Goal: Information Seeking & Learning: Compare options

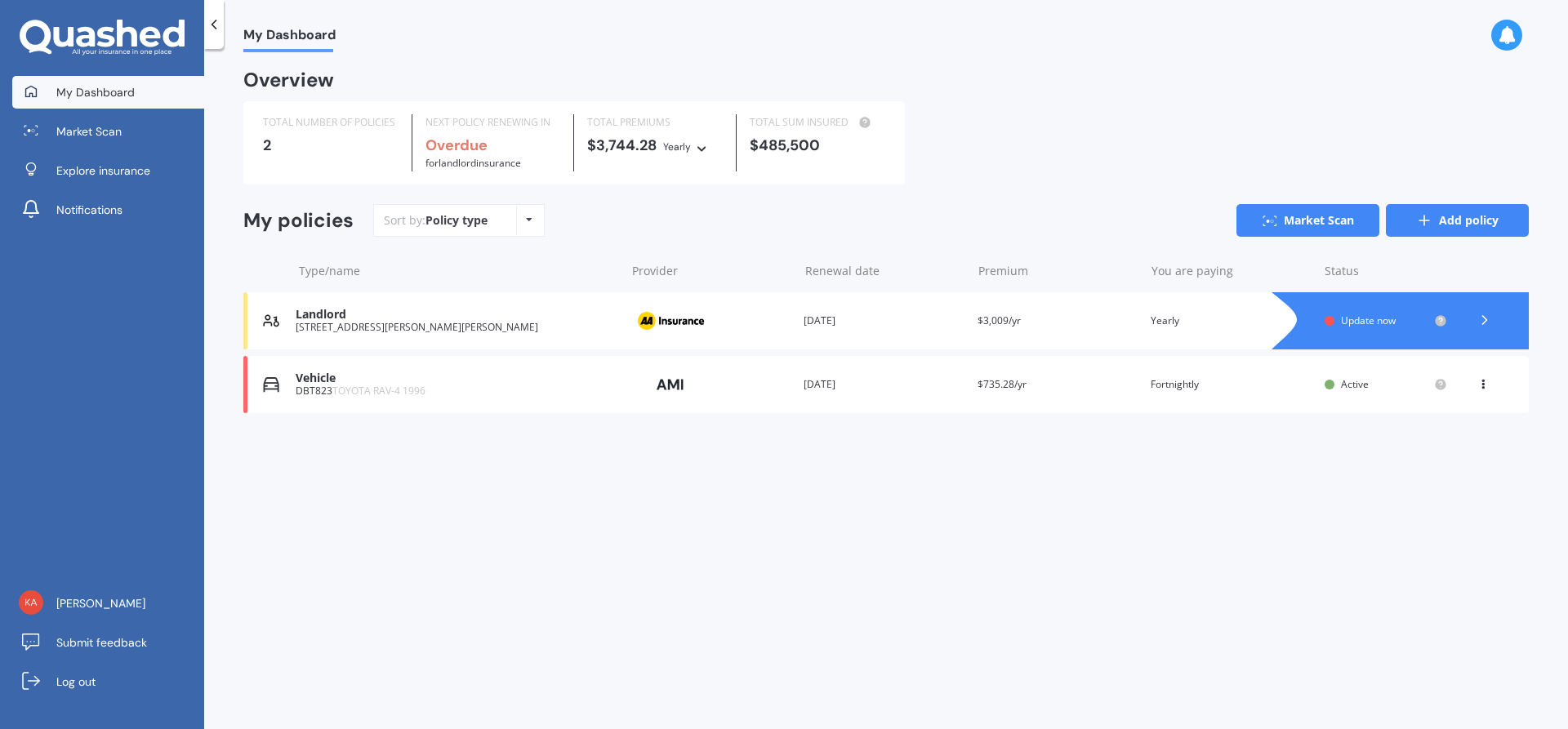
click at [1441, 222] on link "Add policy" at bounding box center [1458, 220] width 143 height 32
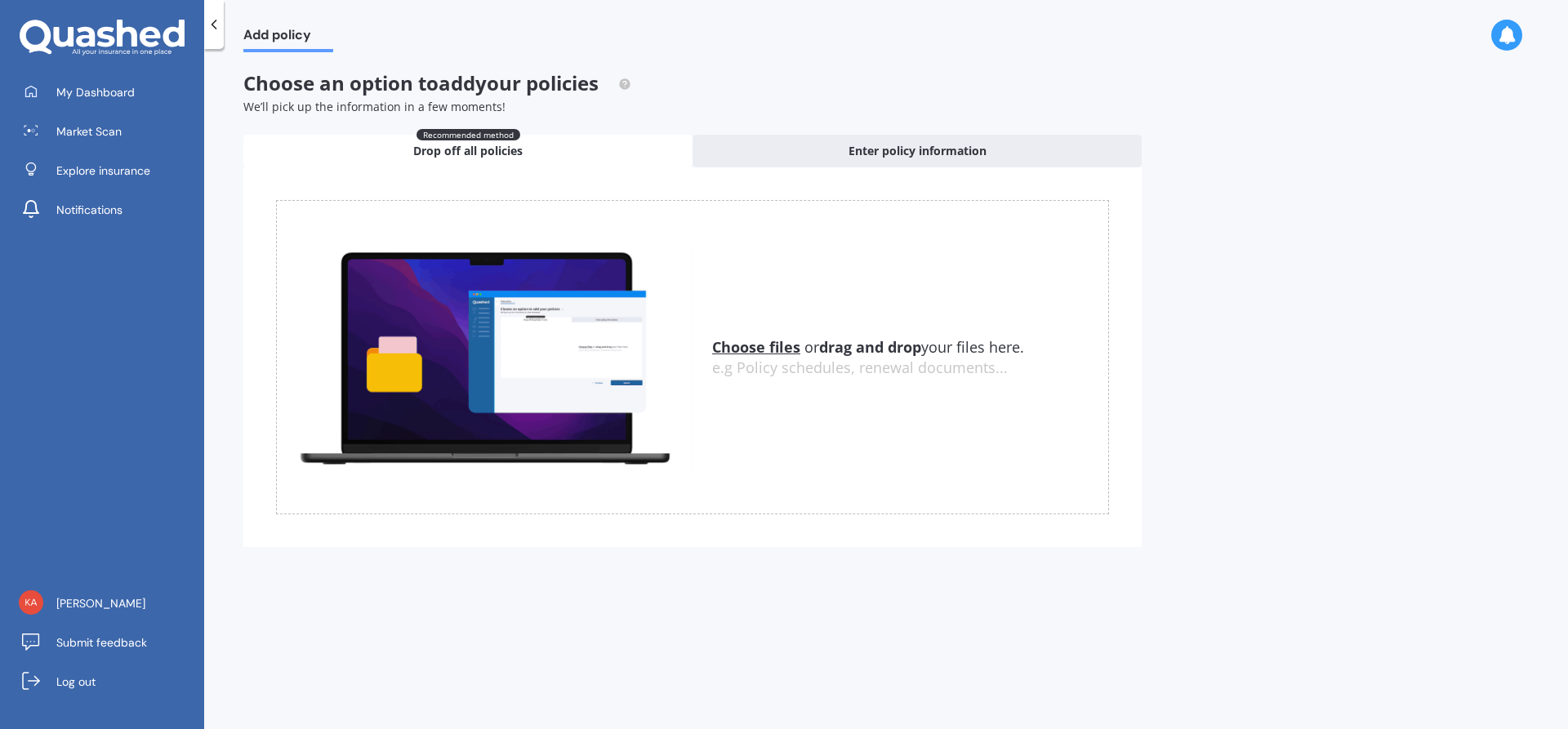
click at [765, 342] on u "Choose files" at bounding box center [756, 347] width 88 height 19
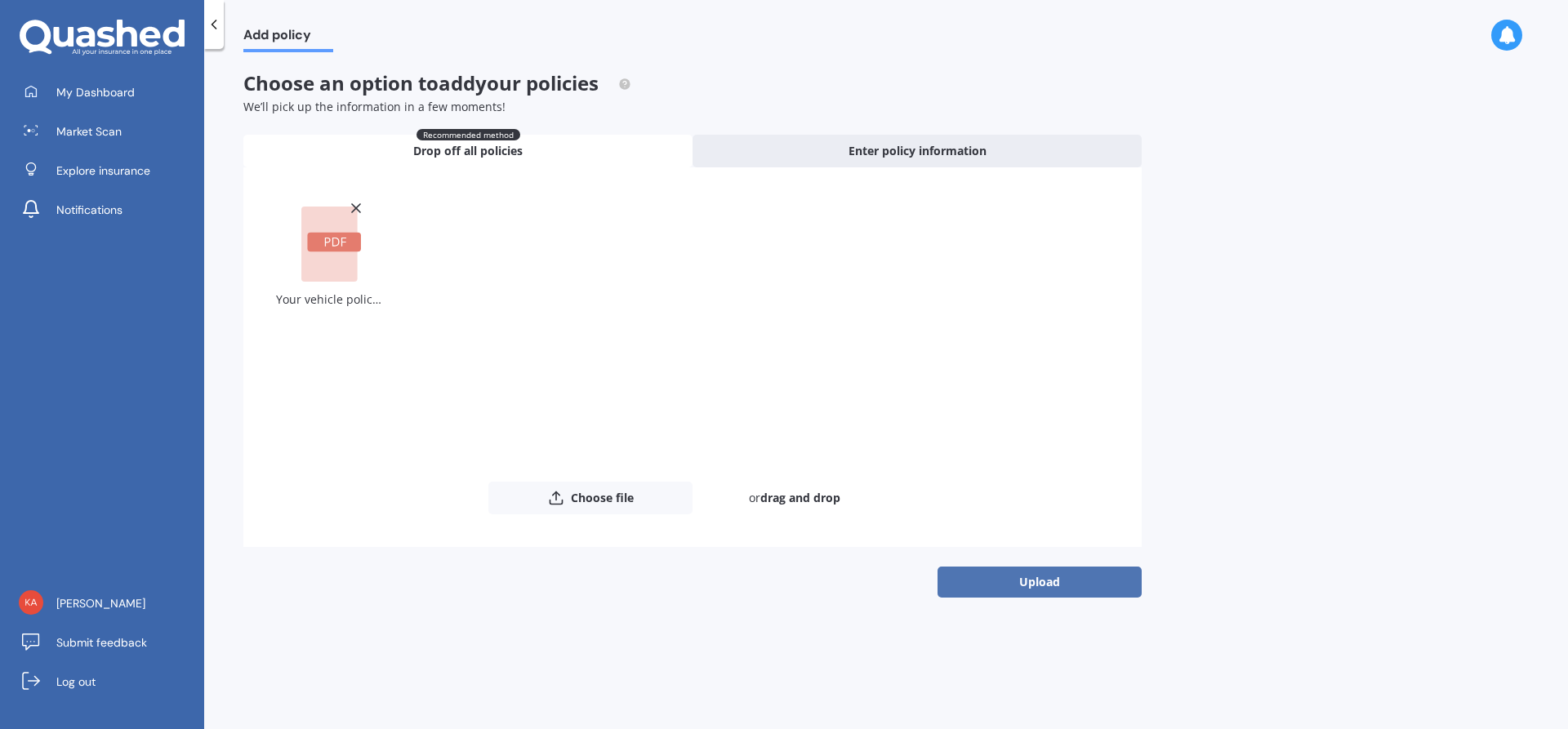
click at [1030, 582] on button "Upload" at bounding box center [1040, 582] width 204 height 31
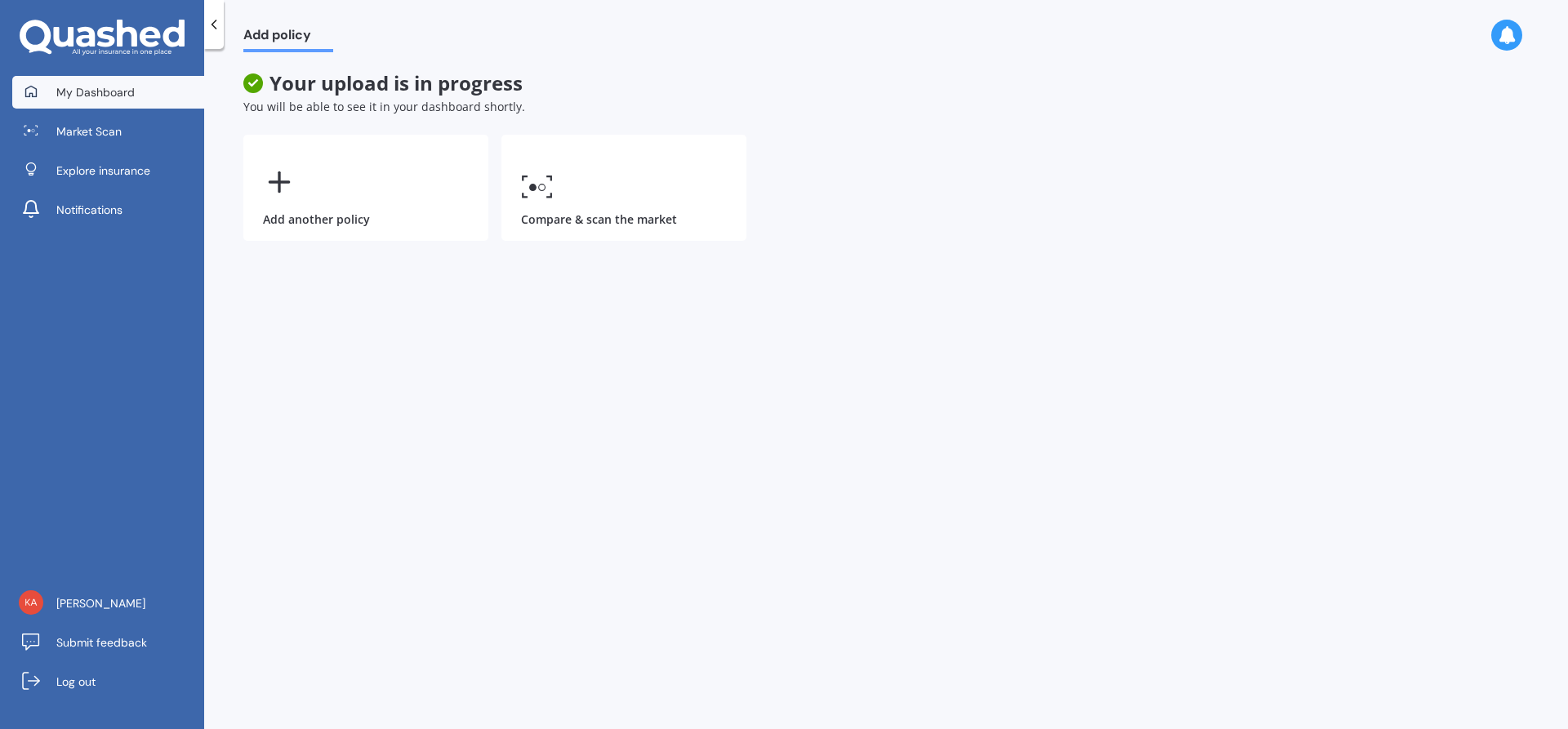
click at [79, 92] on span "My Dashboard" at bounding box center [96, 92] width 79 height 17
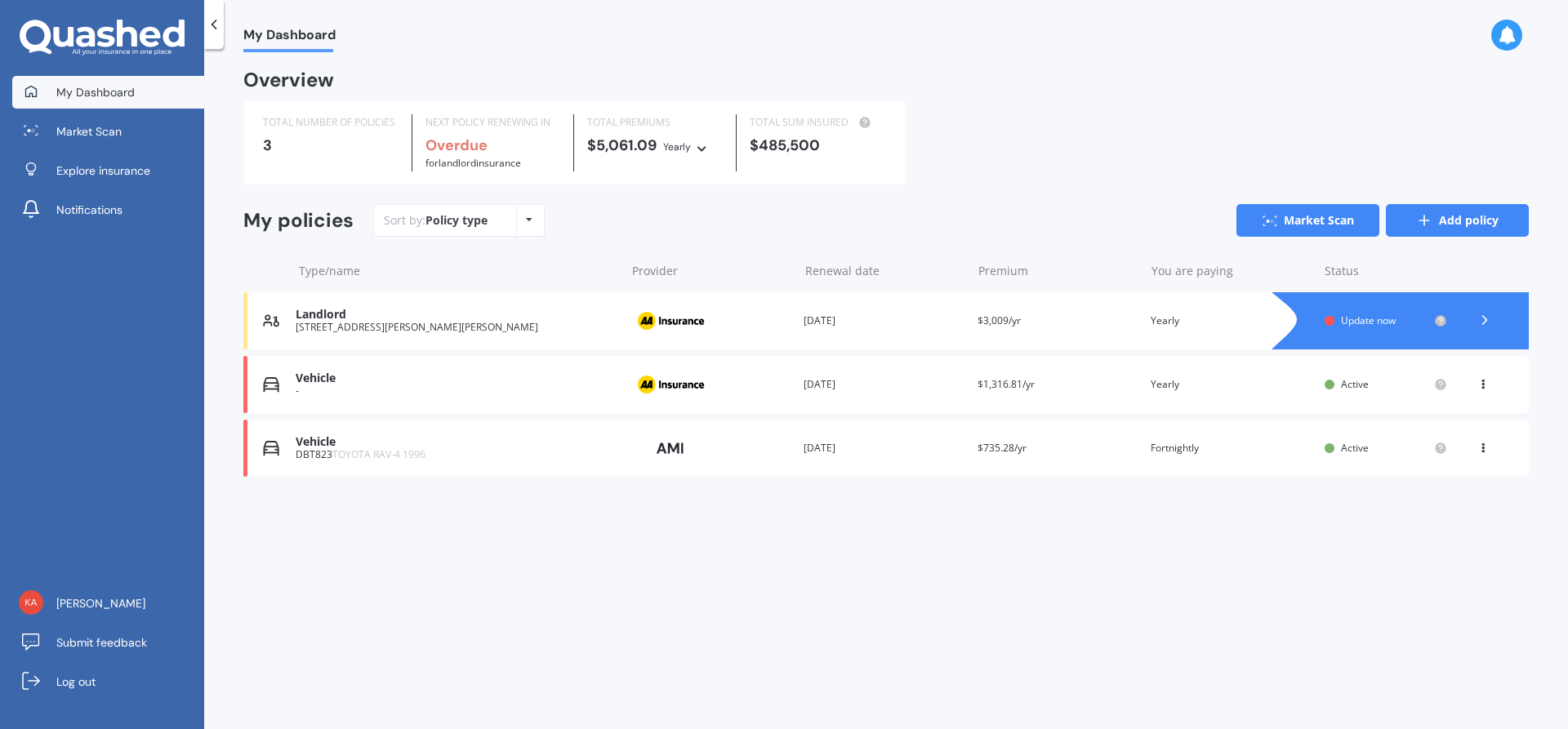
click at [1473, 216] on link "Add policy" at bounding box center [1458, 220] width 143 height 32
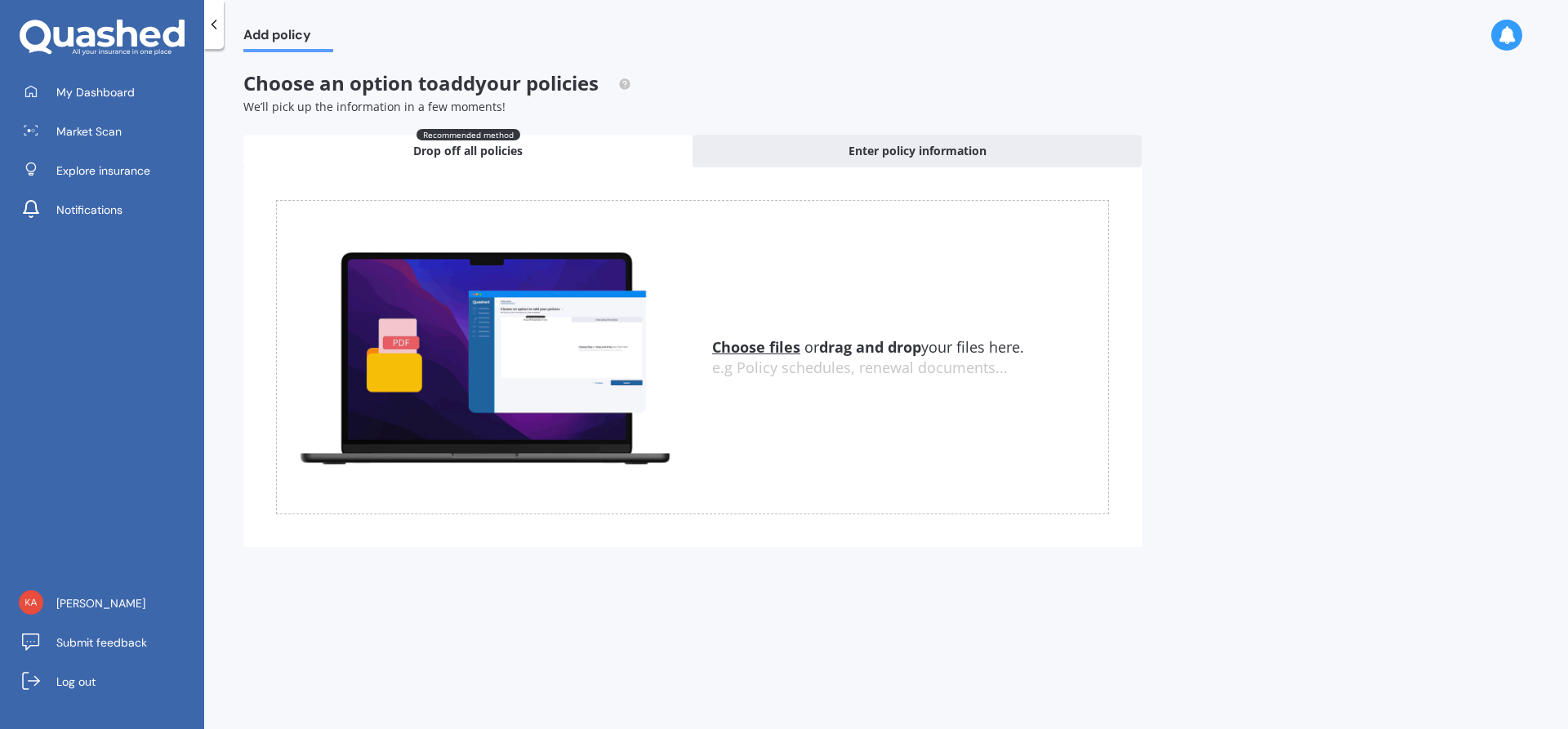
click at [749, 345] on u "Choose files" at bounding box center [756, 347] width 88 height 19
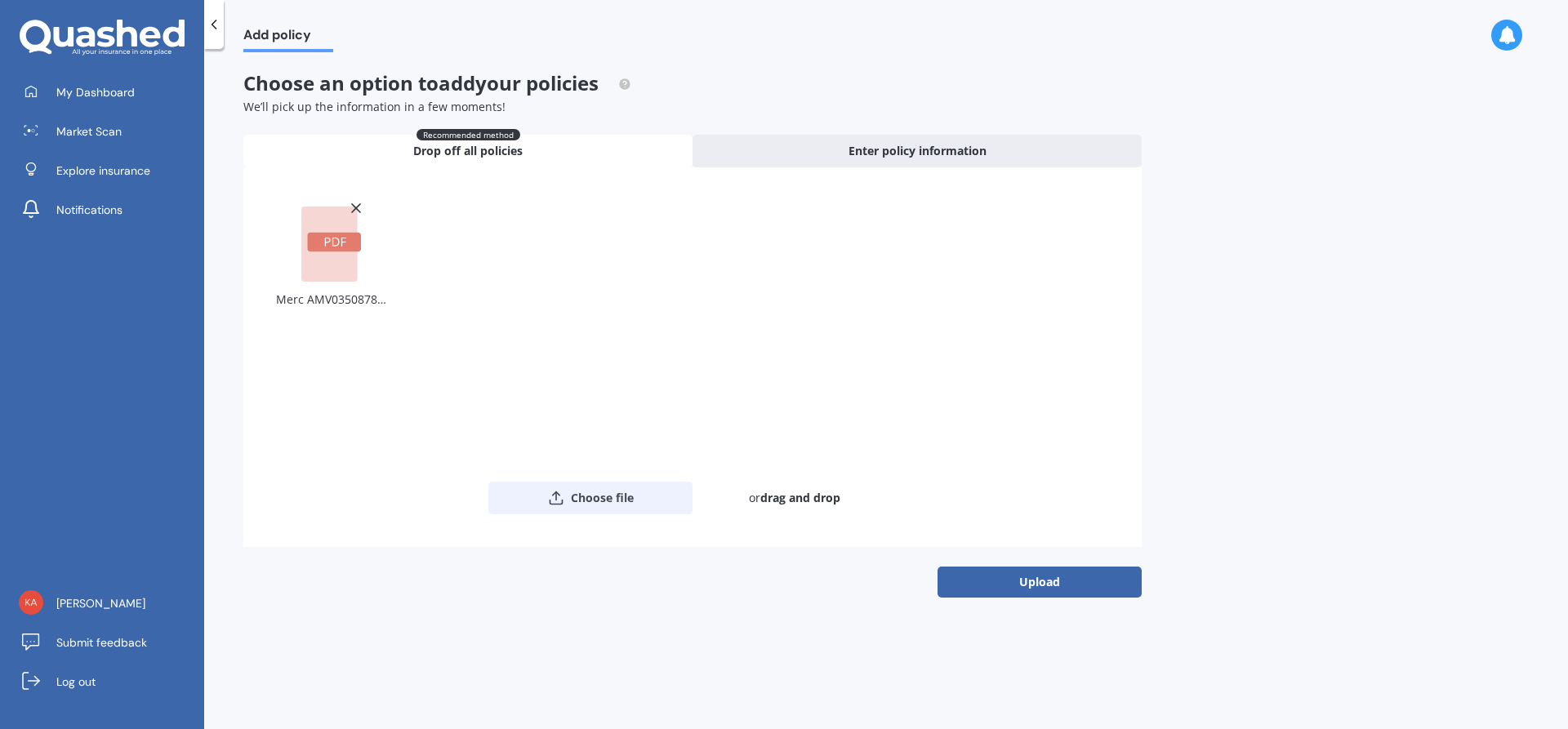
click at [585, 495] on button "Choose file" at bounding box center [591, 498] width 204 height 32
click at [1040, 582] on button "Upload" at bounding box center [1040, 582] width 204 height 31
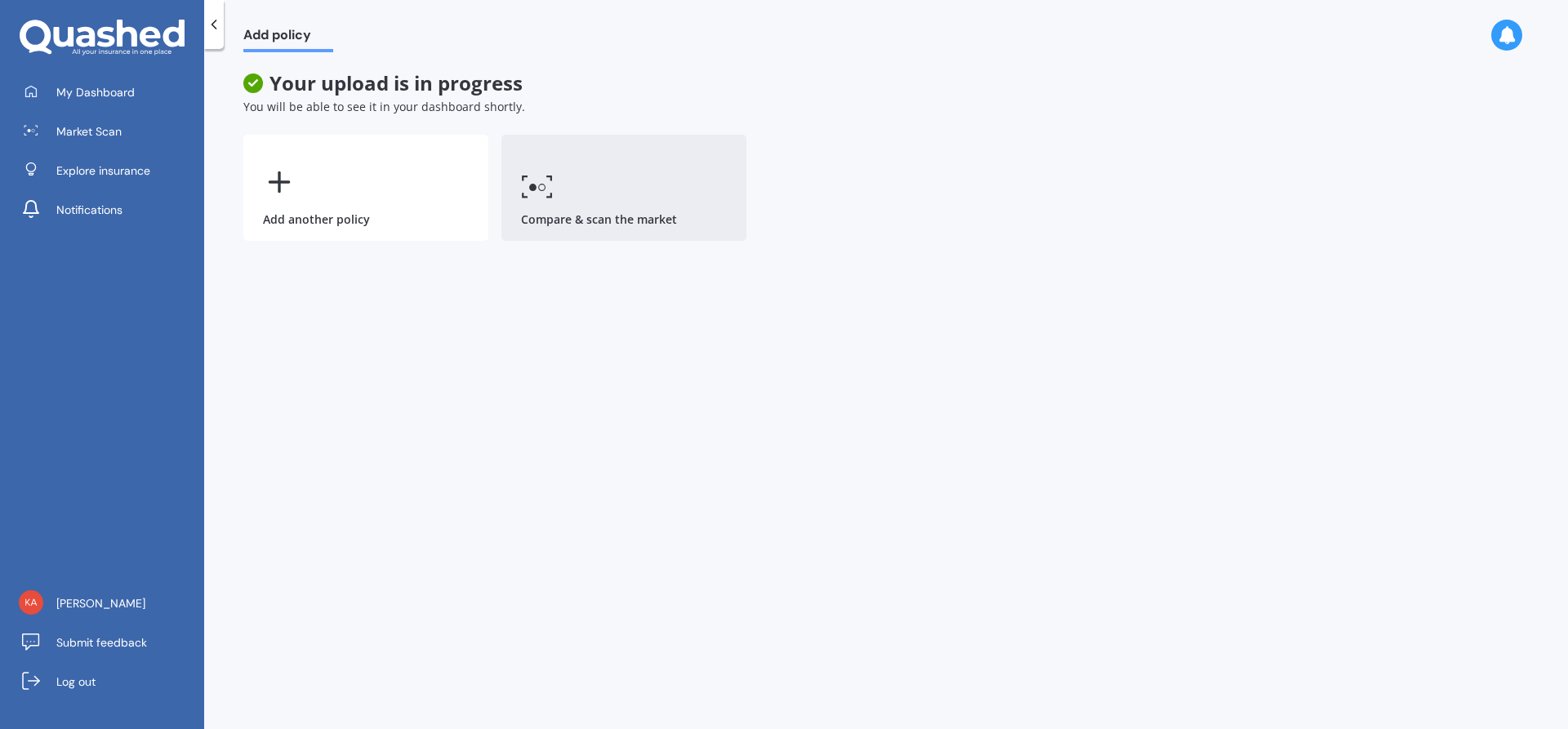
click at [610, 172] on link "Compare & scan the market" at bounding box center [624, 188] width 245 height 107
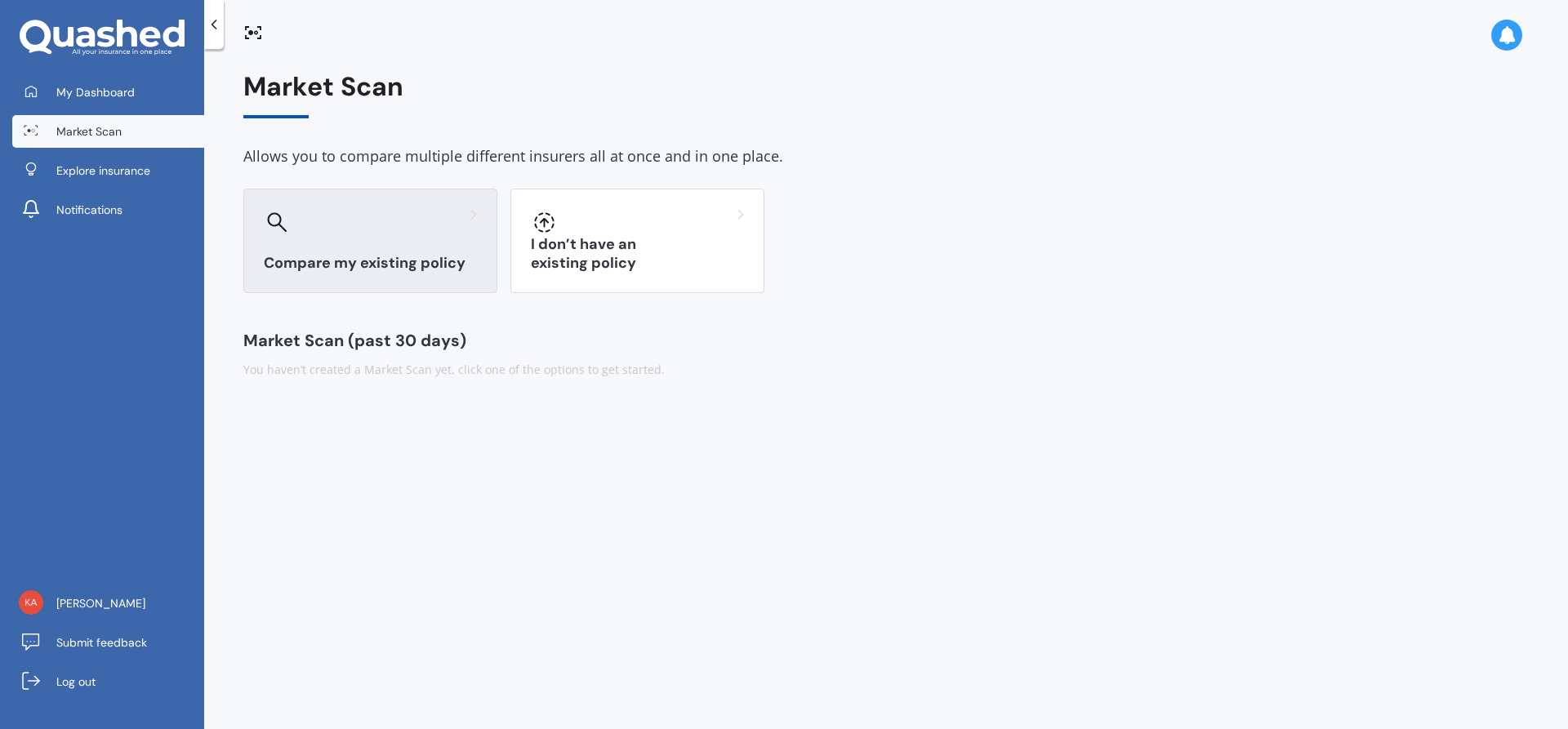
click at [326, 257] on h3 "Compare my existing policy" at bounding box center [370, 264] width 213 height 19
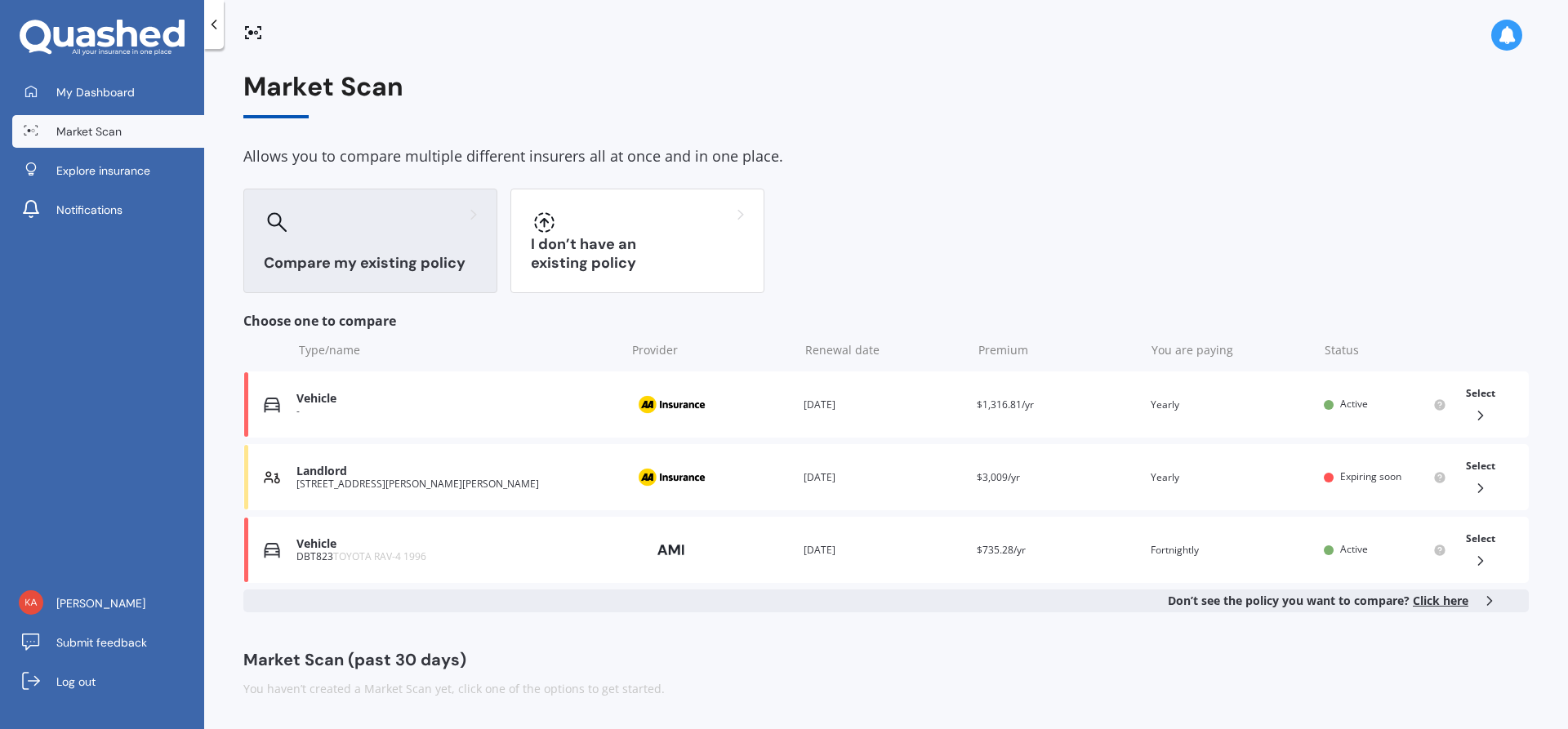
click at [322, 233] on div at bounding box center [370, 222] width 213 height 26
drag, startPoint x: 401, startPoint y: 388, endPoint x: 1356, endPoint y: 405, distance: 955.2
drag, startPoint x: 1356, startPoint y: 405, endPoint x: 1484, endPoint y: 412, distance: 128.2
click at [1484, 412] on icon at bounding box center [1481, 416] width 17 height 17
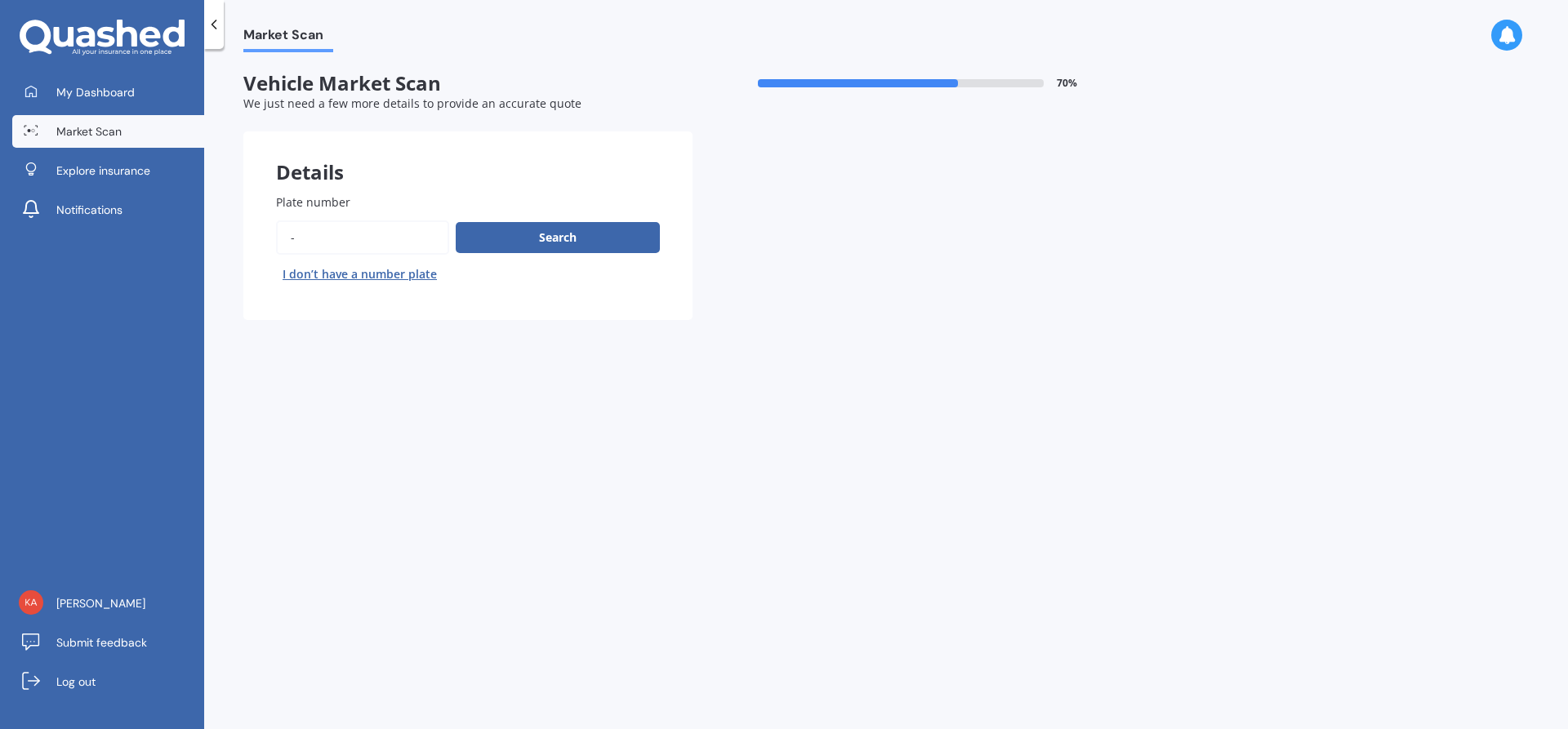
click at [309, 239] on input "Plate number" at bounding box center [363, 237] width 173 height 34
type input "-"
type input "K"
type input "4KAOS"
click at [559, 237] on button "Search" at bounding box center [558, 237] width 204 height 31
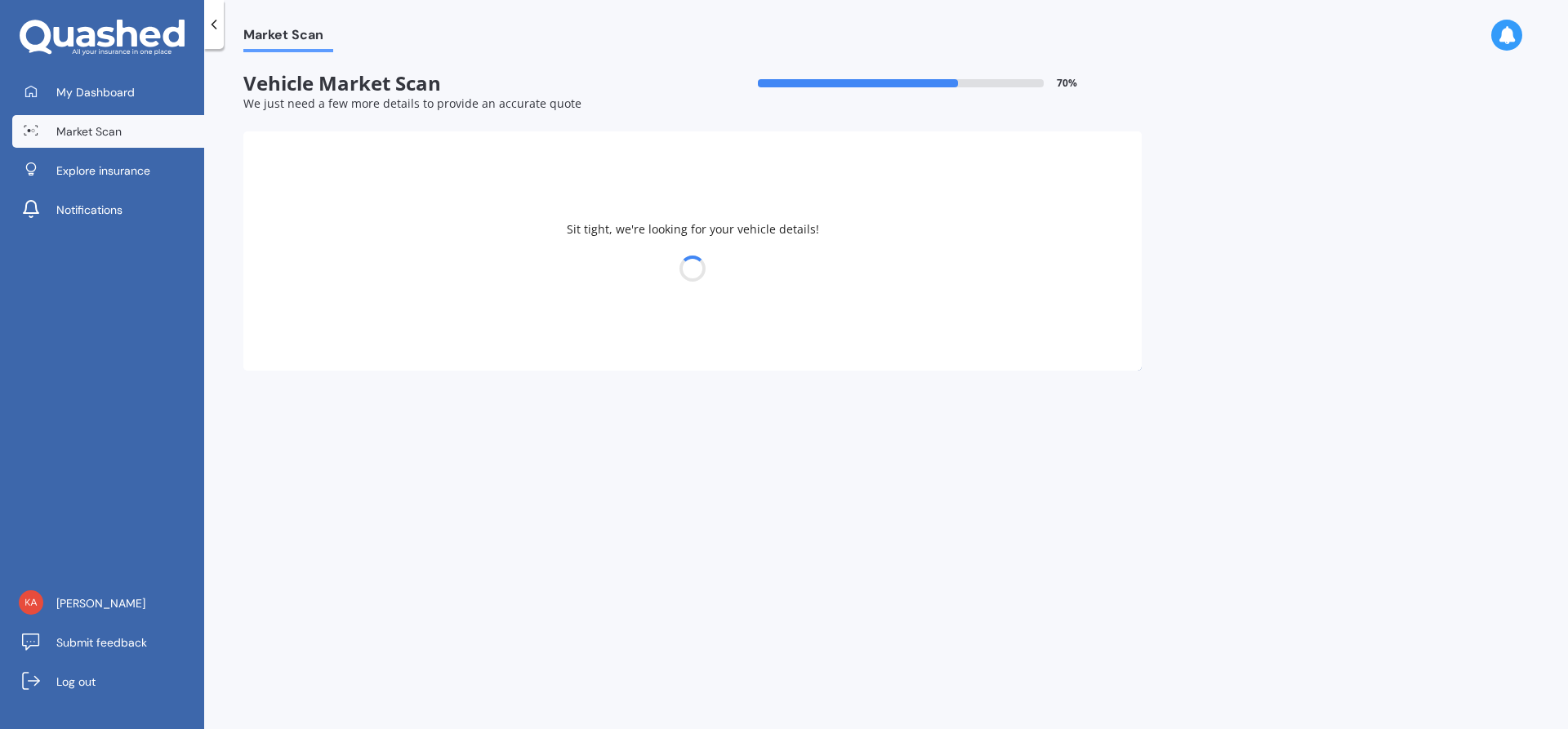
select select "MERCEDES BENZ"
select select "23"
select select "08"
select select "1996"
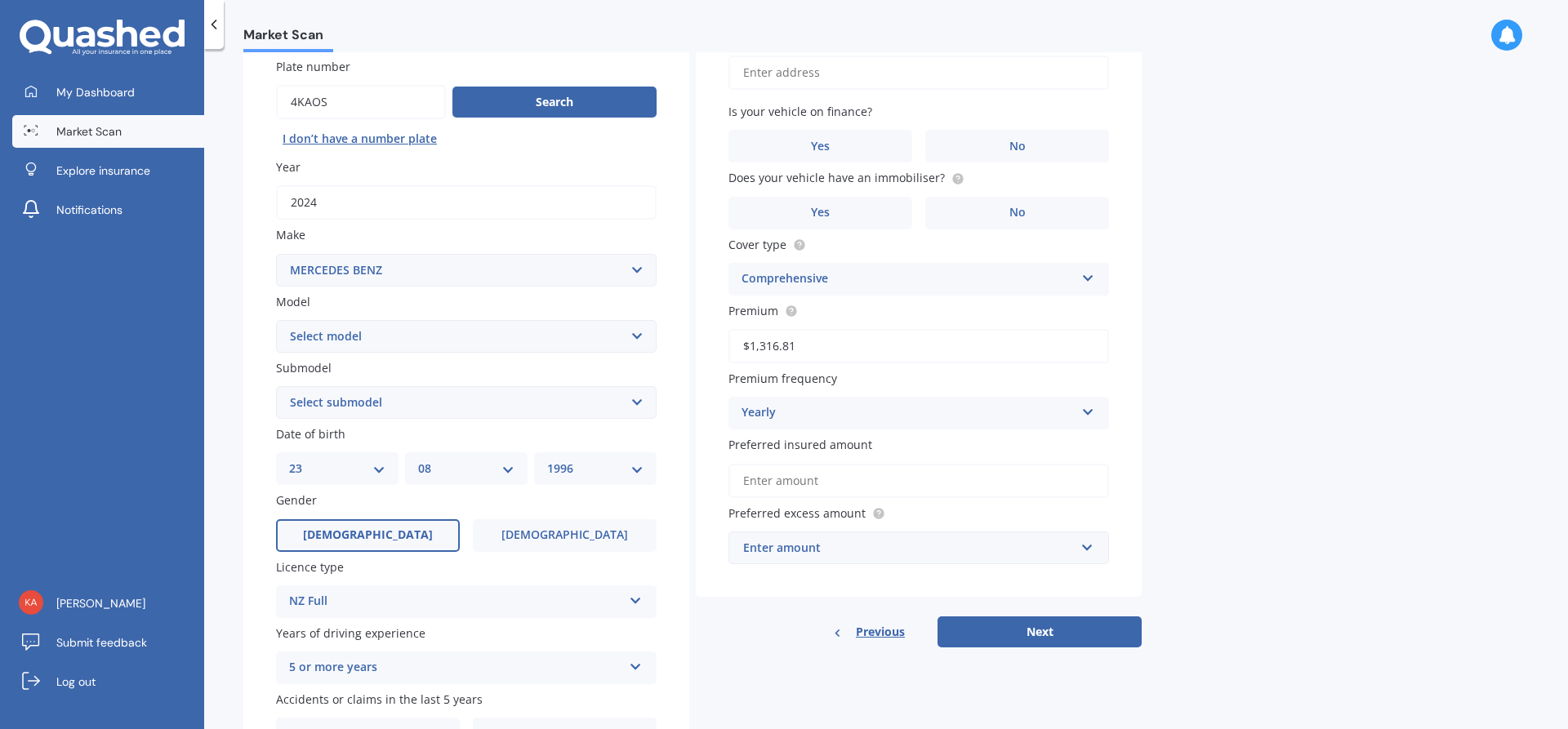
scroll to position [163, 0]
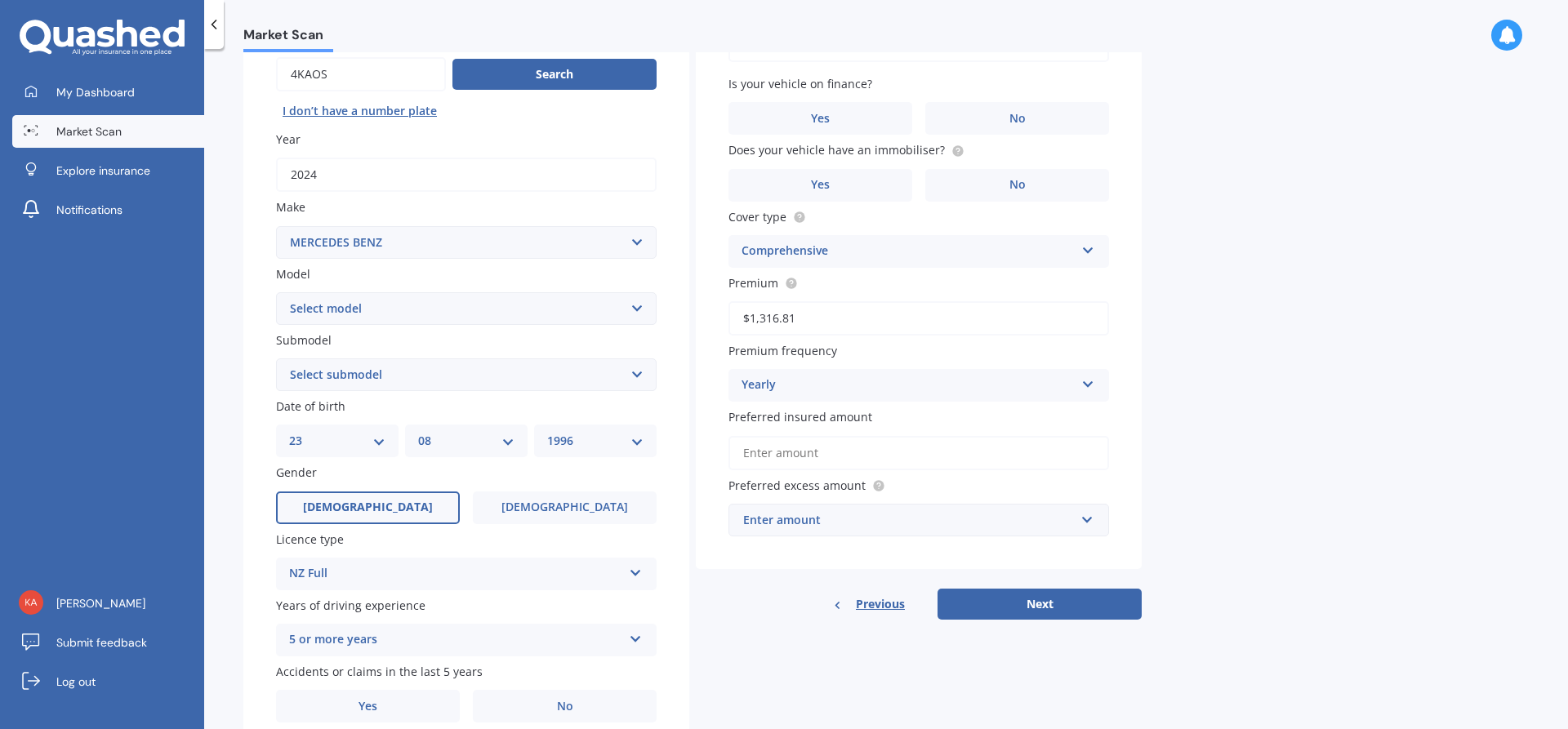
click at [635, 306] on select "Select model 190 200 220 230 240 250 260 280 300 320 350 380 400 420 450 500 55…" at bounding box center [466, 308] width 381 height 32
select select "250"
click at [276, 292] on select "Select model 190 200 220 230 240 250 260 280 300 320 350 380 400 420 450 500 55…" at bounding box center [466, 308] width 381 height 32
click at [376, 437] on select "DD 01 02 03 04 05 06 07 08 09 10 11 12 13 14 15 16 17 18 19 20 21 22 23 24 25 2…" at bounding box center [337, 441] width 96 height 18
select select "06"
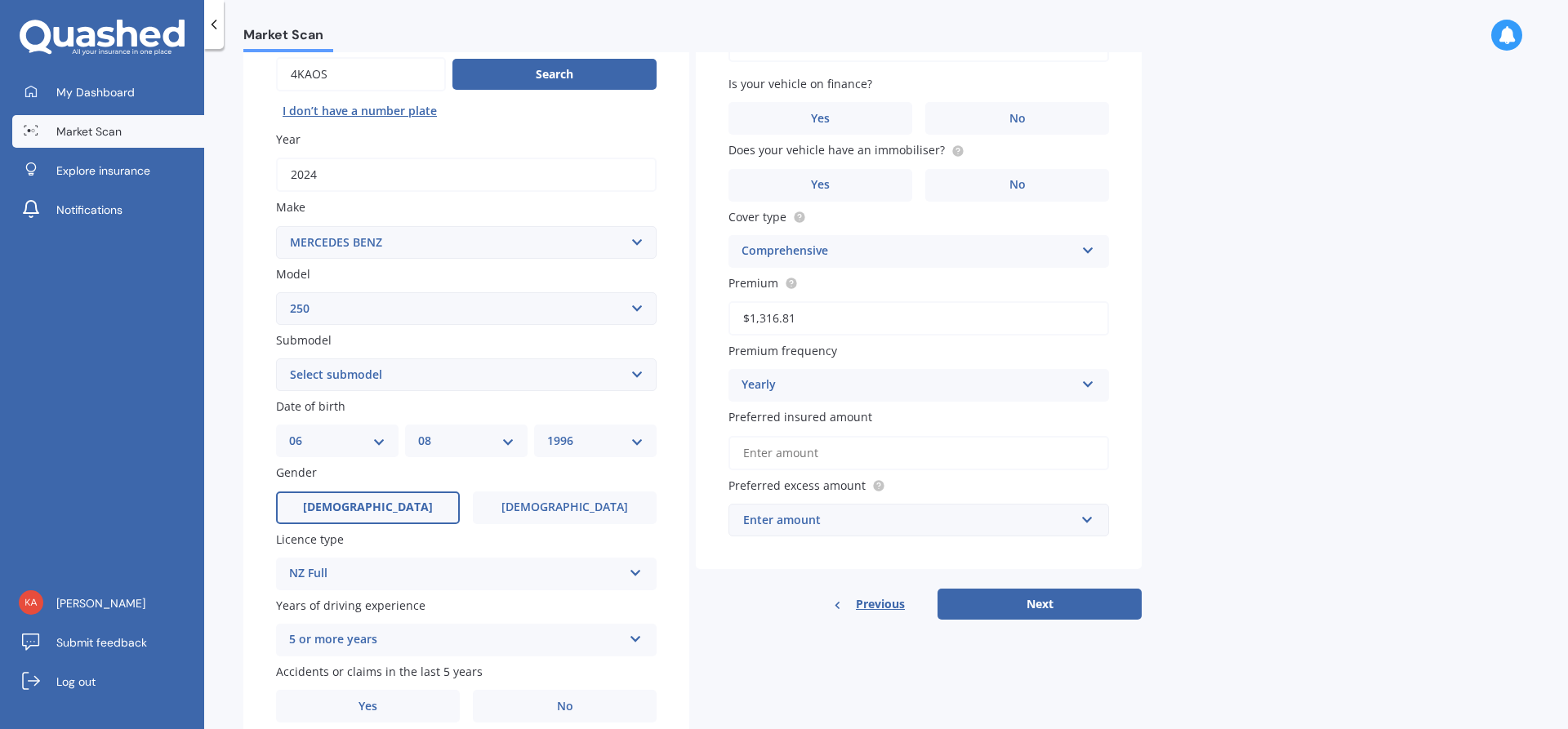
click at [289, 432] on select "DD 01 02 03 04 05 06 07 08 09 10 11 12 13 14 15 16 17 18 19 20 21 22 23 24 25 2…" at bounding box center [337, 441] width 96 height 18
click at [508, 437] on select "MM 01 02 03 04 05 06 07 08 09 10 11 12" at bounding box center [466, 441] width 96 height 18
select select "11"
click at [418, 432] on select "MM 01 02 03 04 05 06 07 08 09 10 11 12" at bounding box center [466, 441] width 96 height 18
click at [643, 438] on select "YYYY 2025 2024 2023 2022 2021 2020 2019 2018 2017 2016 2015 2014 2013 2012 2011…" at bounding box center [595, 441] width 96 height 18
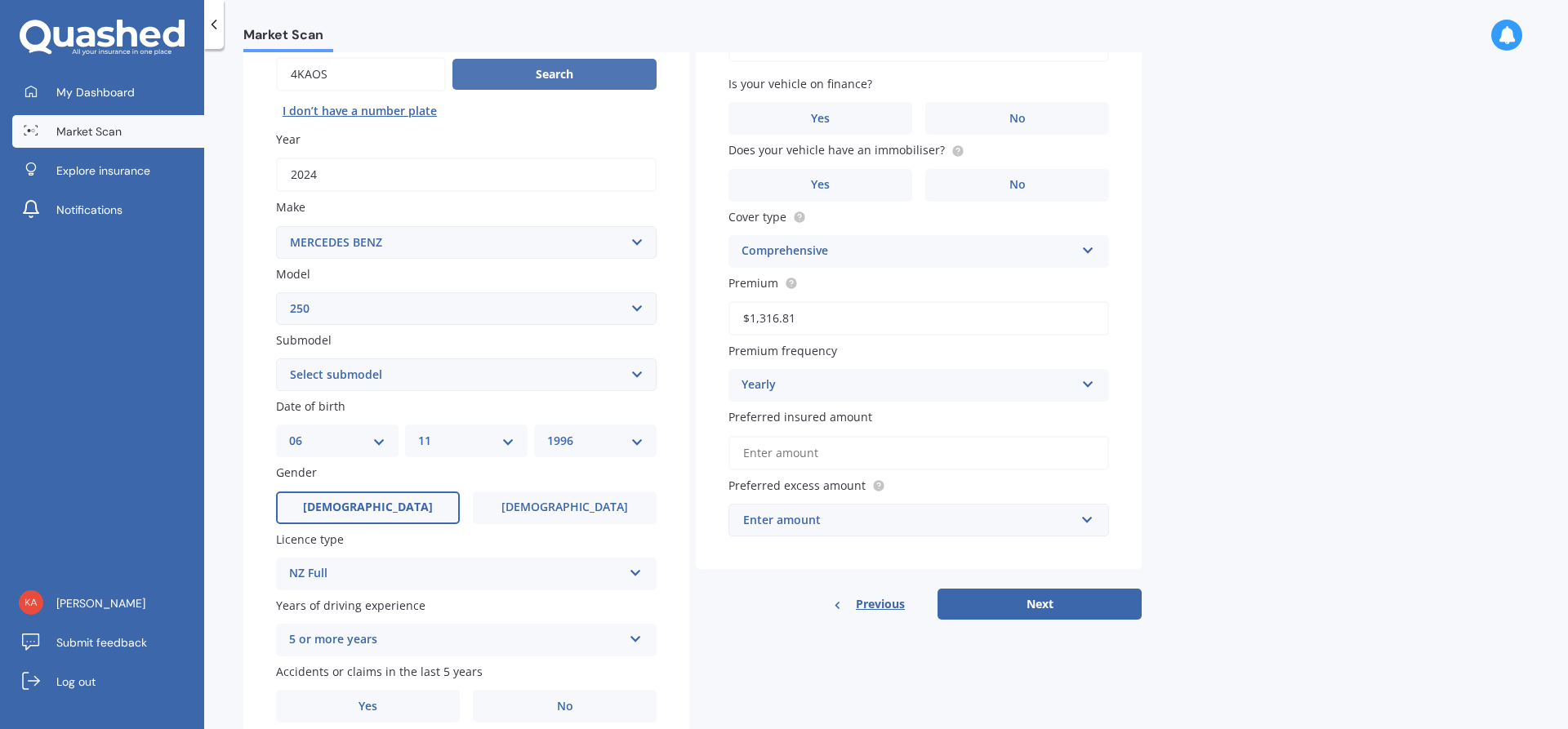
select select "1962"
click at [547, 432] on select "YYYY 2025 2024 2023 2022 2021 2020 2019 2018 2017 2016 2015 2014 2013 2012 2011…" at bounding box center [595, 441] width 96 height 18
click at [555, 508] on span "[DEMOGRAPHIC_DATA]" at bounding box center [564, 507] width 130 height 14
click at [0, 0] on input "[DEMOGRAPHIC_DATA]" at bounding box center [0, 0] width 0 height 0
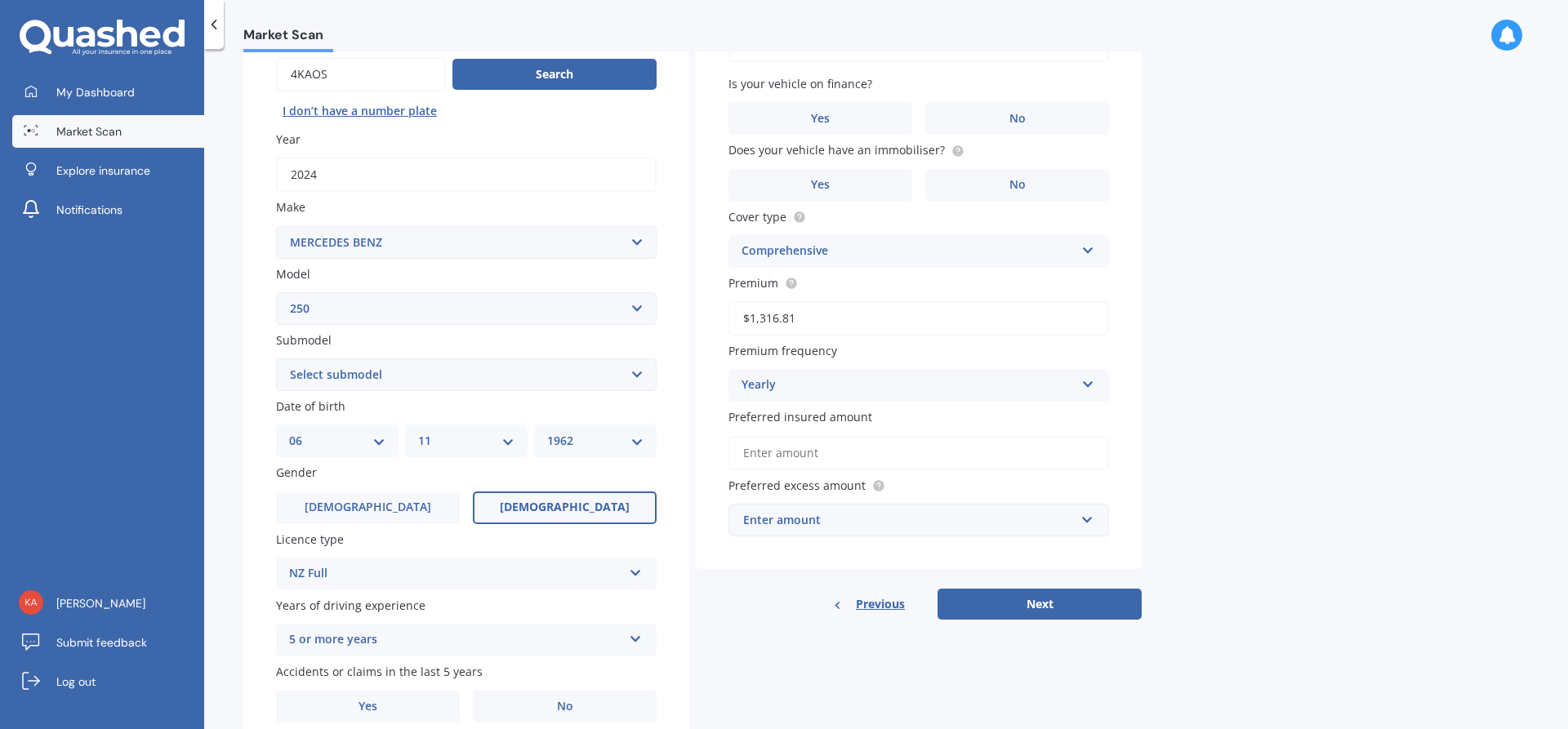
scroll to position [232, 0]
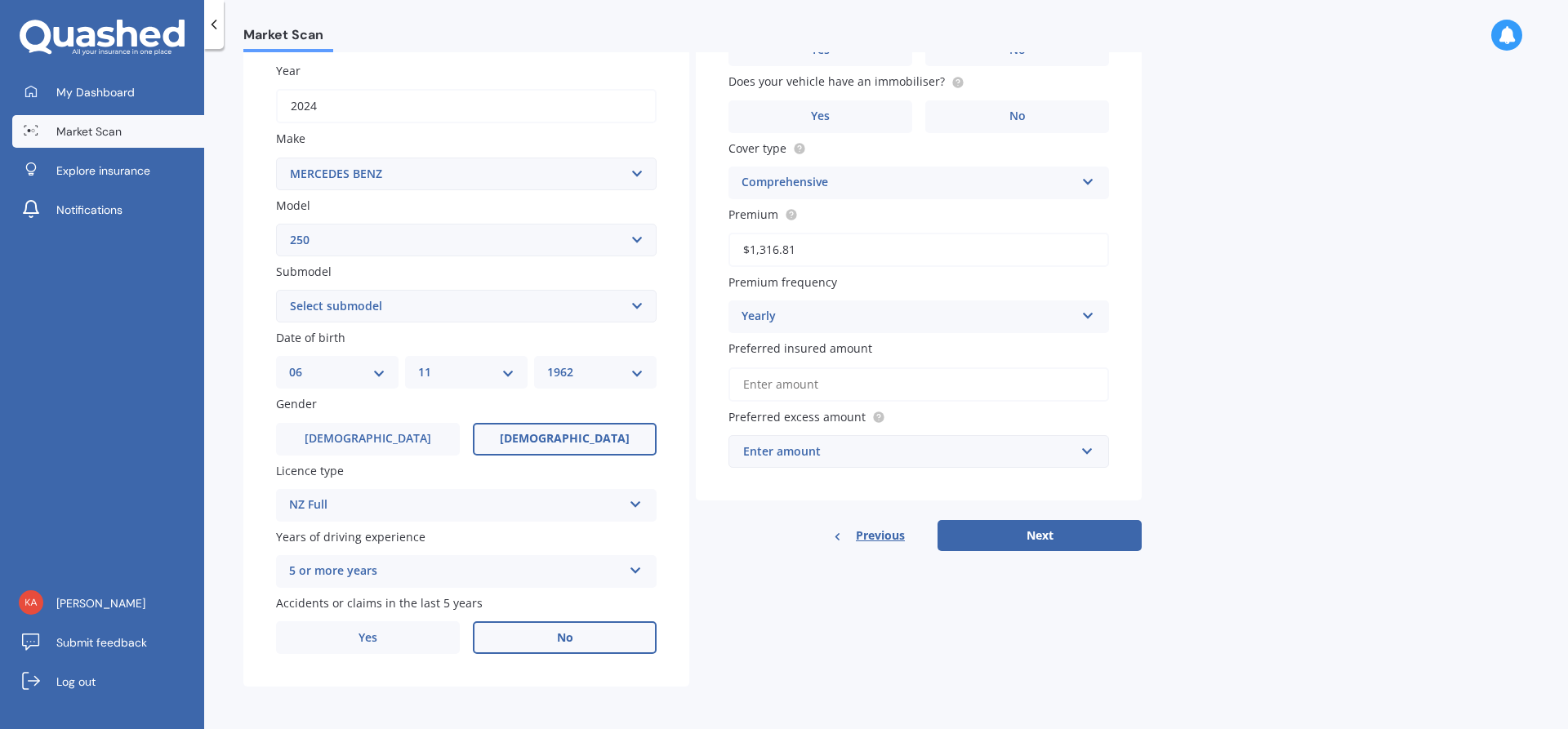
click at [547, 633] on label "No" at bounding box center [564, 636] width 183 height 32
click at [0, 0] on input "No" at bounding box center [0, 0] width 0 height 0
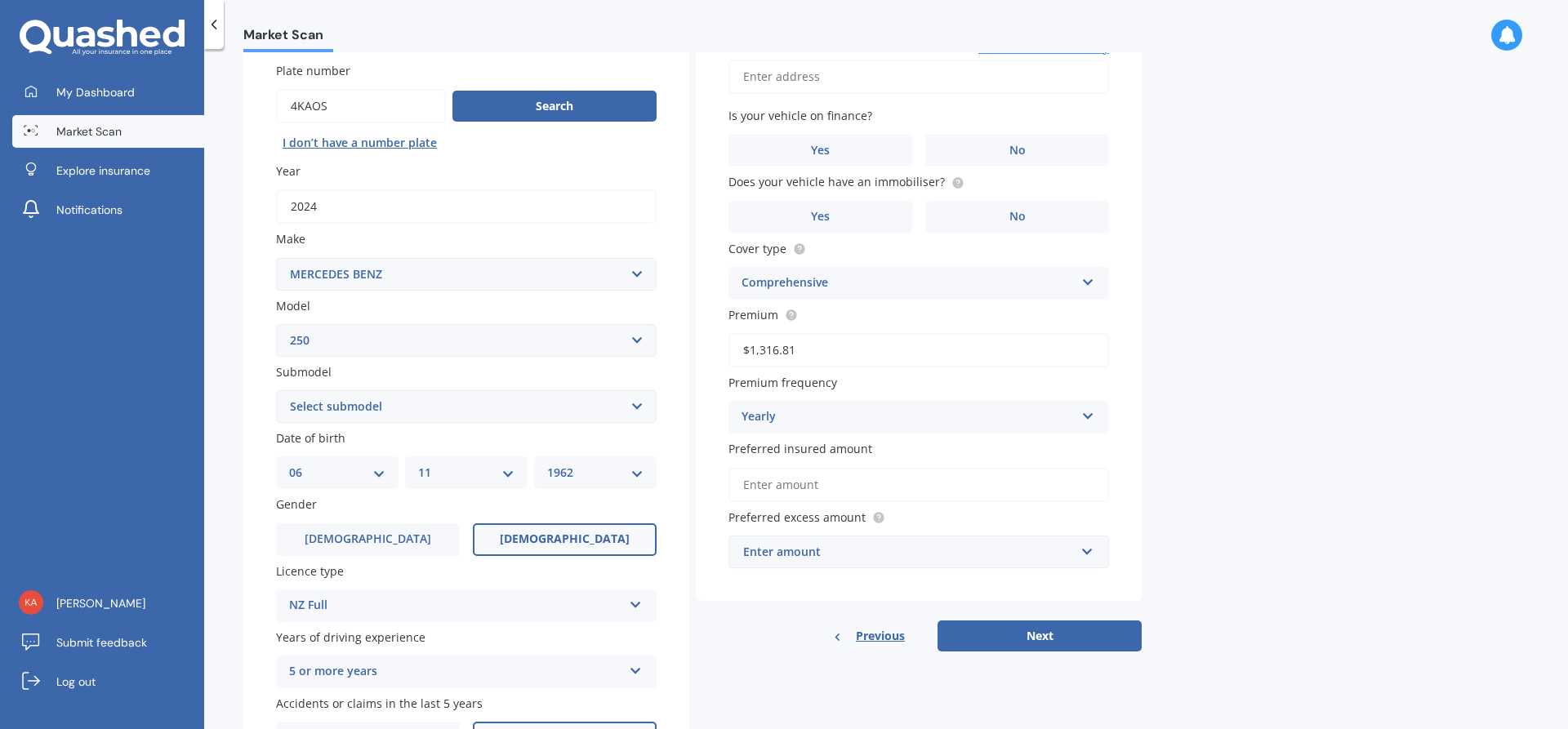
scroll to position [0, 0]
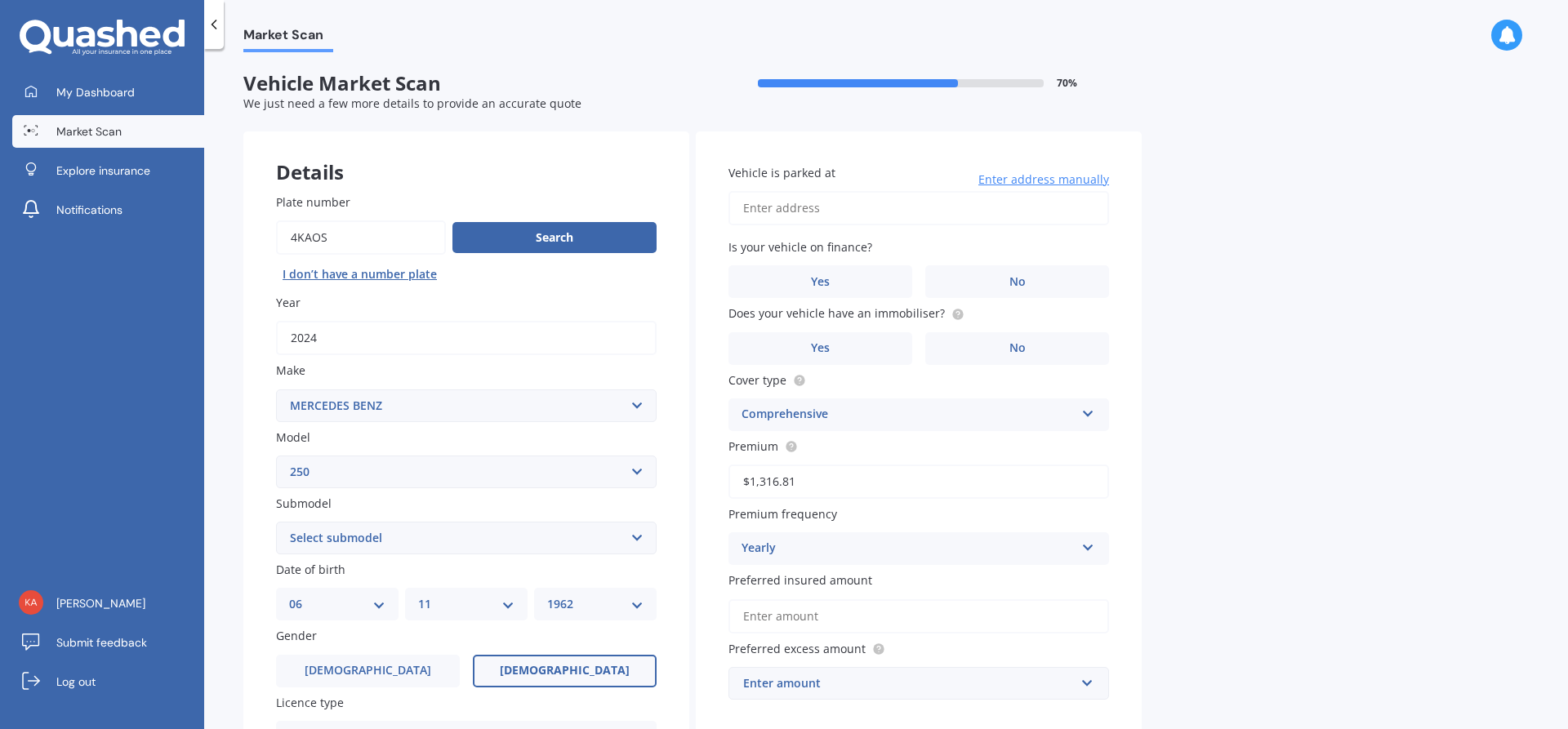
click at [792, 210] on input "Vehicle is parked at" at bounding box center [919, 208] width 381 height 34
type input "[STREET_ADDRESS]"
click at [1025, 282] on span "No" at bounding box center [1018, 282] width 17 height 14
click at [0, 0] on input "No" at bounding box center [0, 0] width 0 height 0
click at [1010, 345] on span "No" at bounding box center [1018, 348] width 17 height 14
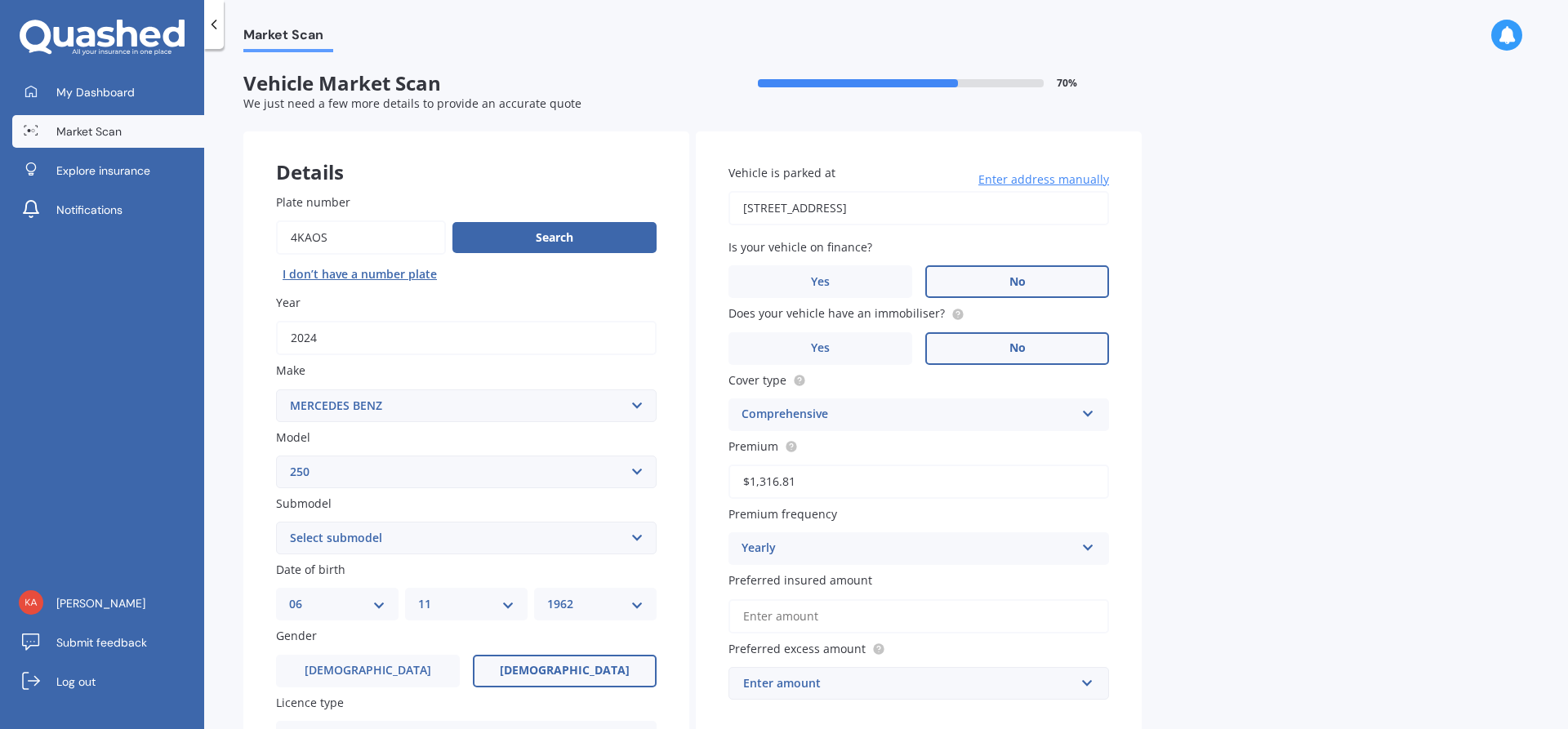
click at [0, 0] on input "No" at bounding box center [0, 0] width 0 height 0
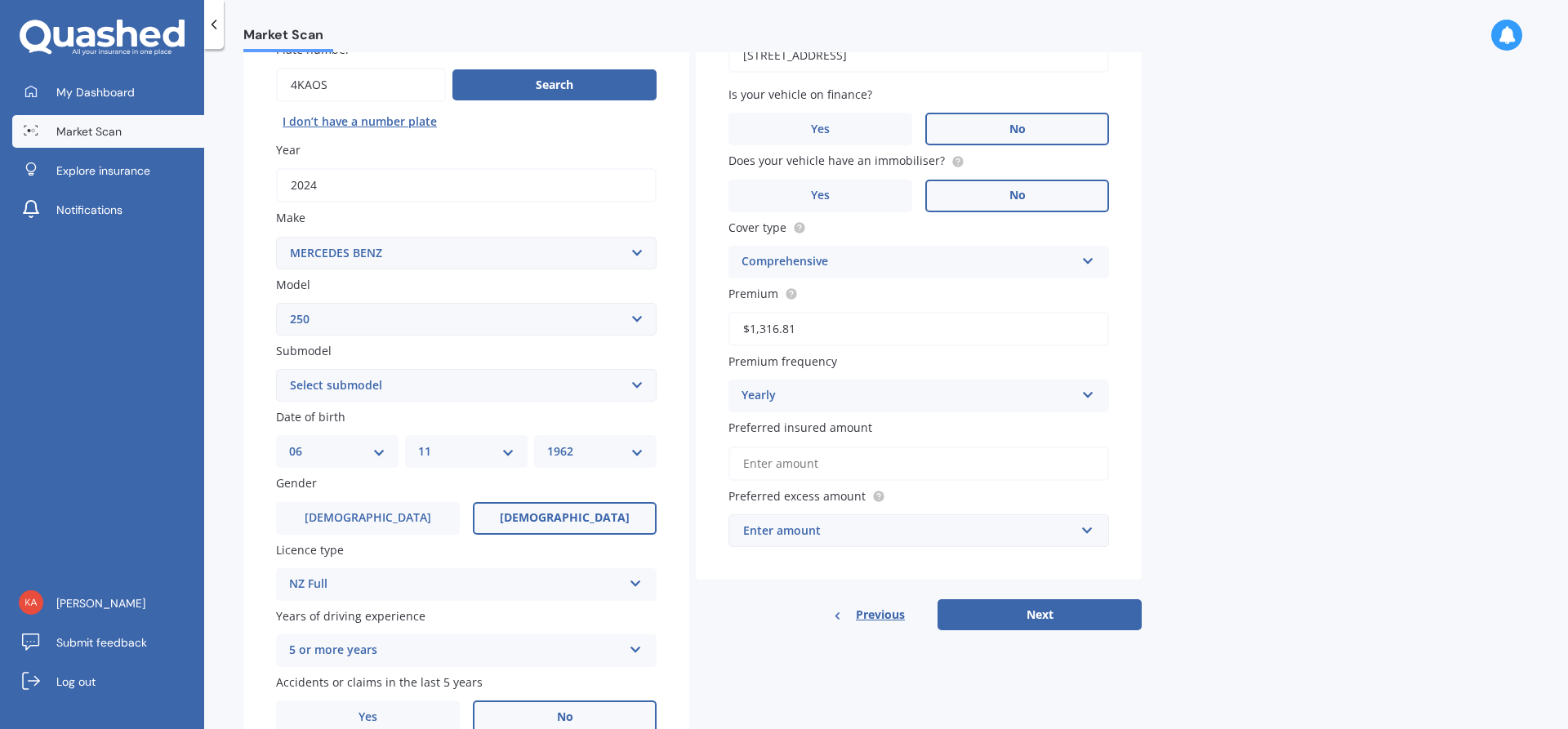
scroll to position [163, 0]
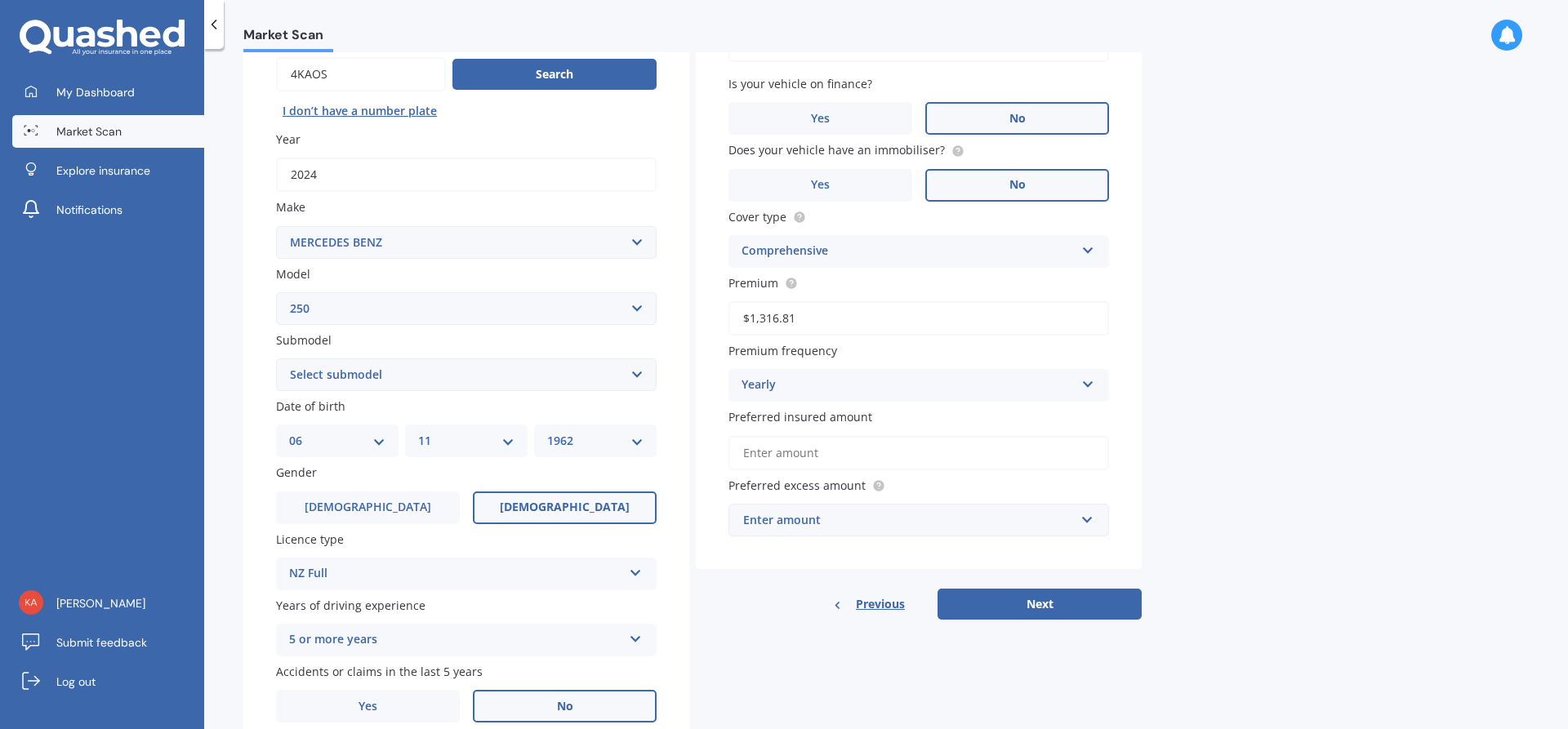
click at [817, 322] on input "$1,316.81" at bounding box center [919, 318] width 381 height 34
drag, startPoint x: 811, startPoint y: 314, endPoint x: 702, endPoint y: 313, distance: 109.0
click at [702, 313] on div "Vehicle is parked at [STREET_ADDRESS] Enter address manually Is your vehicle on…" at bounding box center [919, 269] width 446 height 601
type input "$1,154.22"
click at [830, 451] on input "Preferred insured amount" at bounding box center [919, 452] width 381 height 34
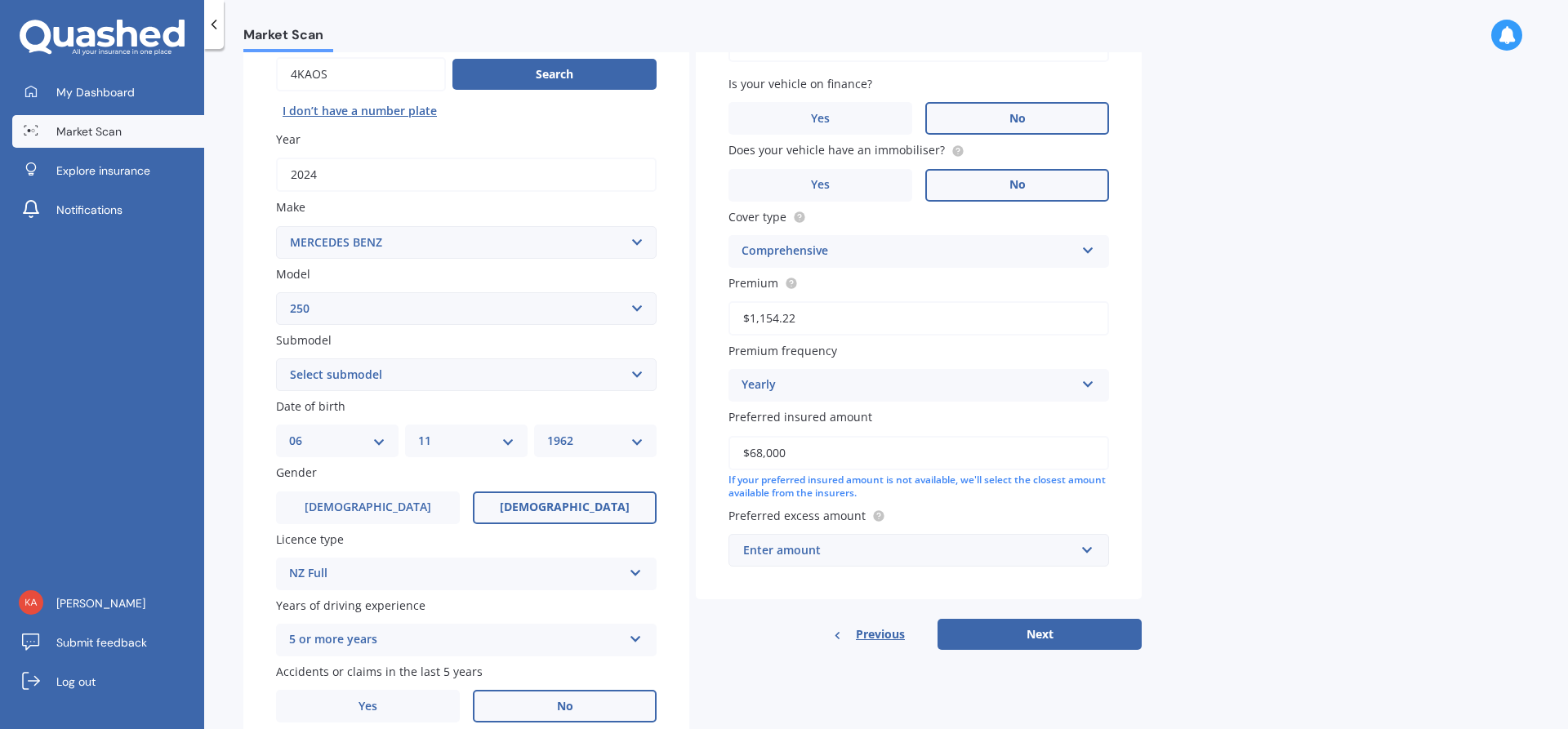
type input "$68,000"
click at [1087, 550] on input "text" at bounding box center [913, 550] width 366 height 31
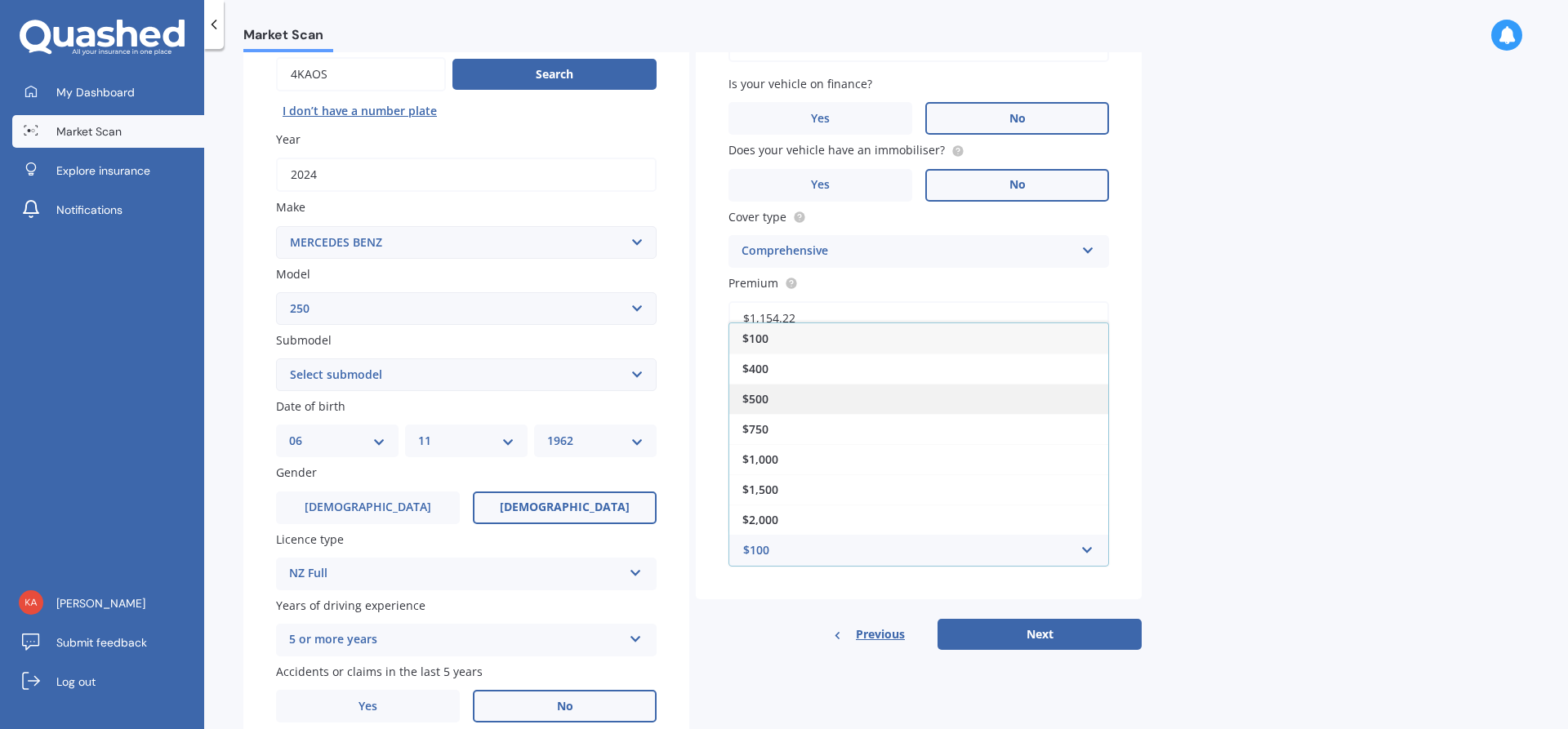
click at [759, 395] on span "$500" at bounding box center [756, 399] width 26 height 16
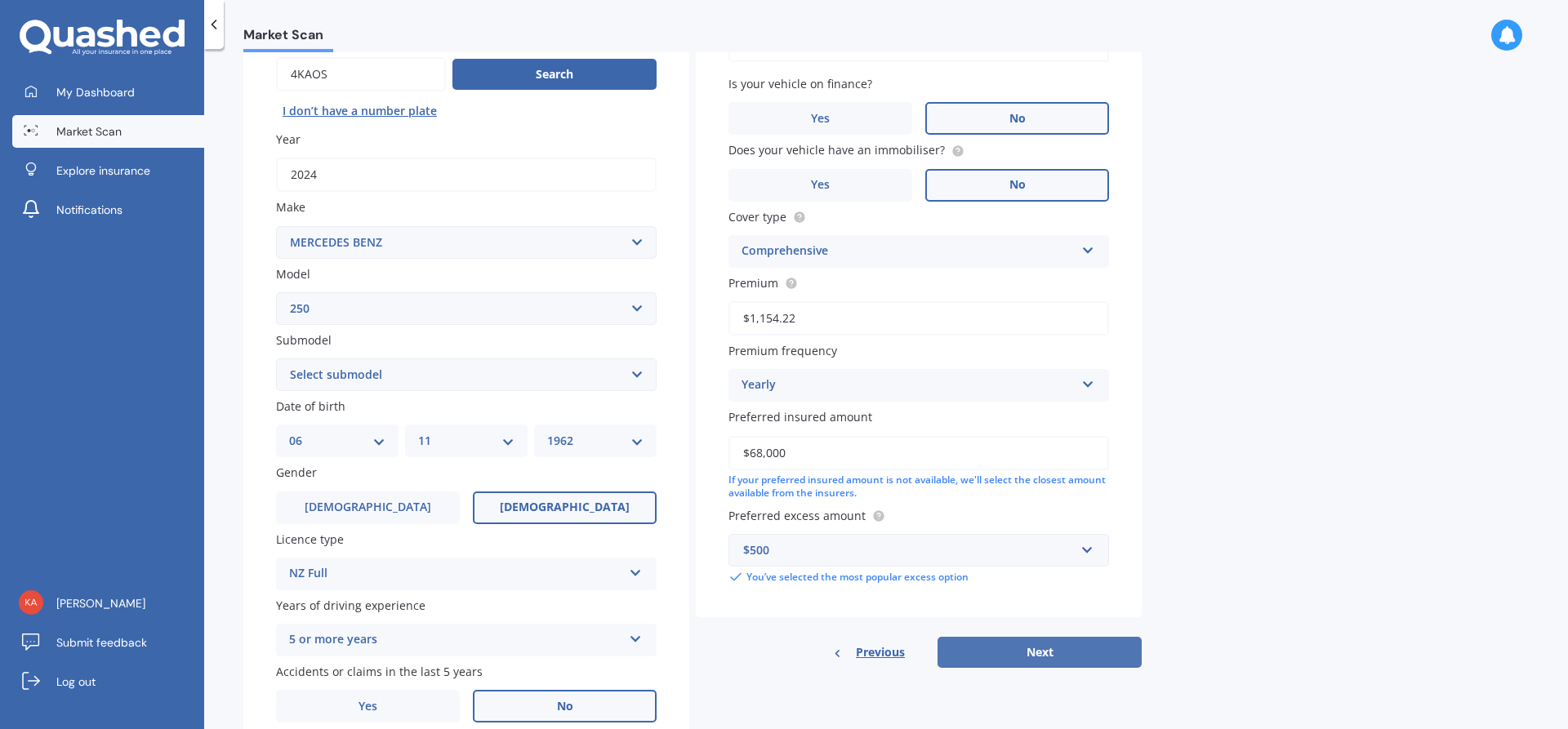
click at [1044, 649] on button "Next" at bounding box center [1040, 652] width 204 height 31
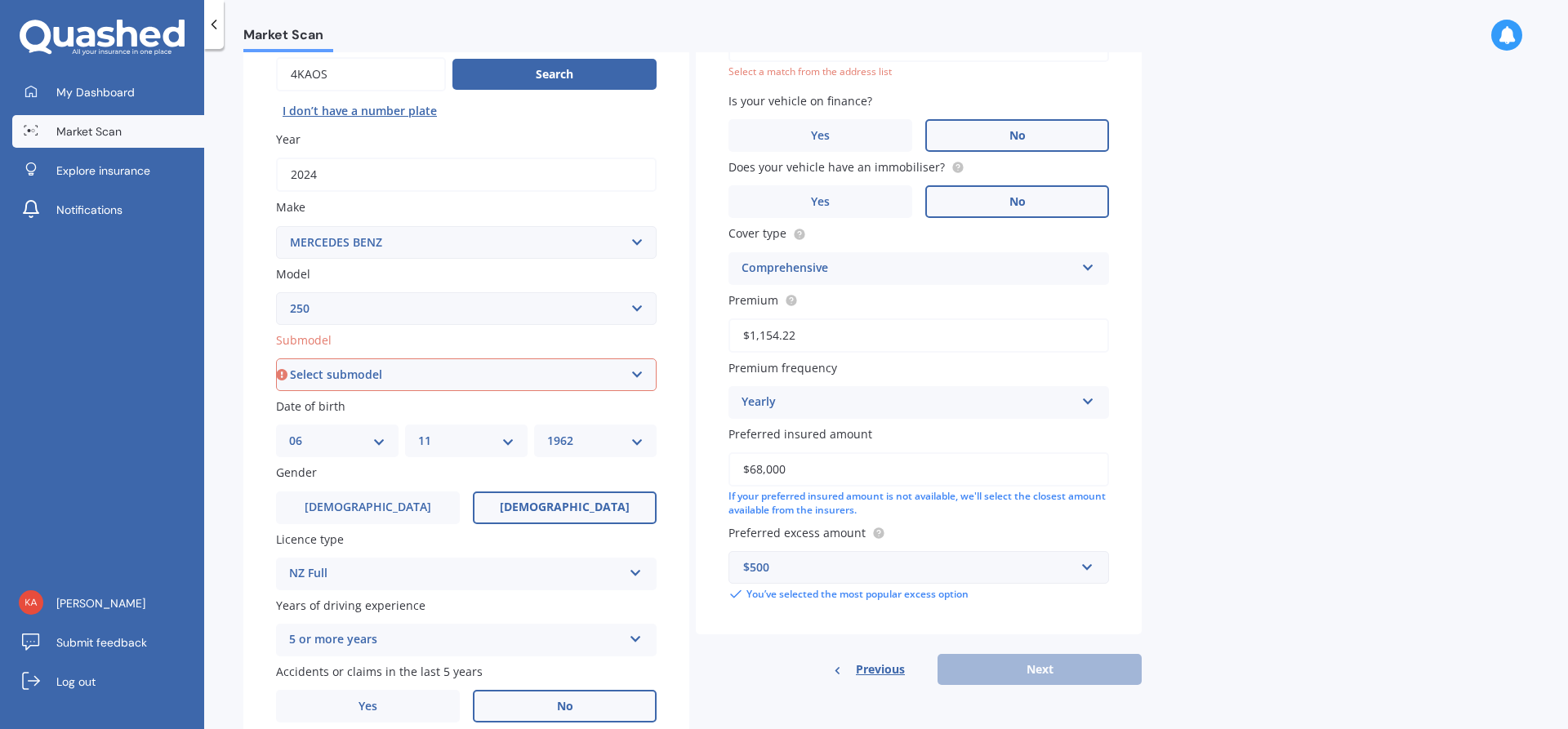
scroll to position [0, 0]
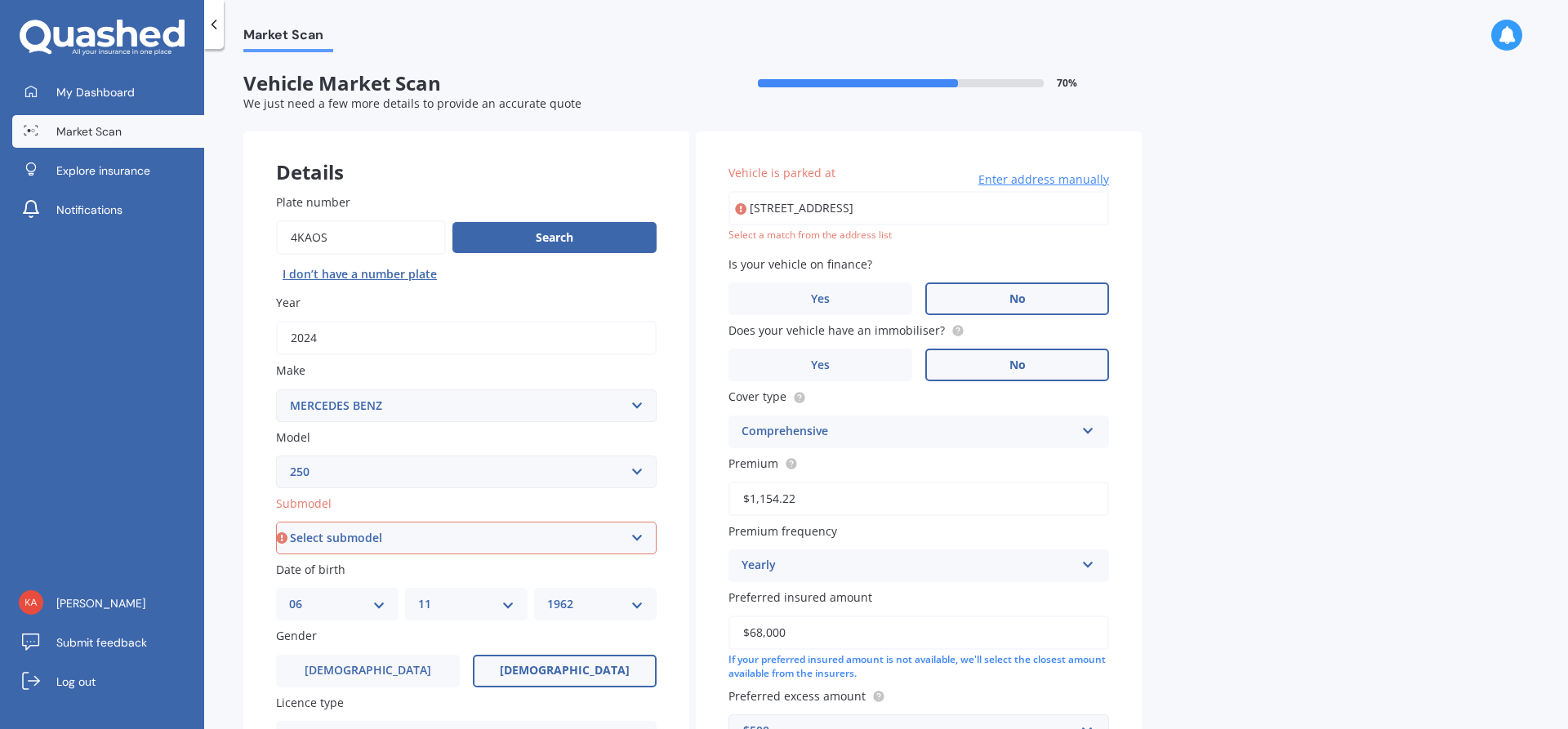
click at [1040, 208] on input "[STREET_ADDRESS]" at bounding box center [919, 208] width 381 height 34
click at [839, 206] on input "[STREET_ADDRESS]" at bounding box center [919, 208] width 381 height 34
click at [1080, 207] on input "[STREET_ADDRESS]" at bounding box center [919, 208] width 381 height 34
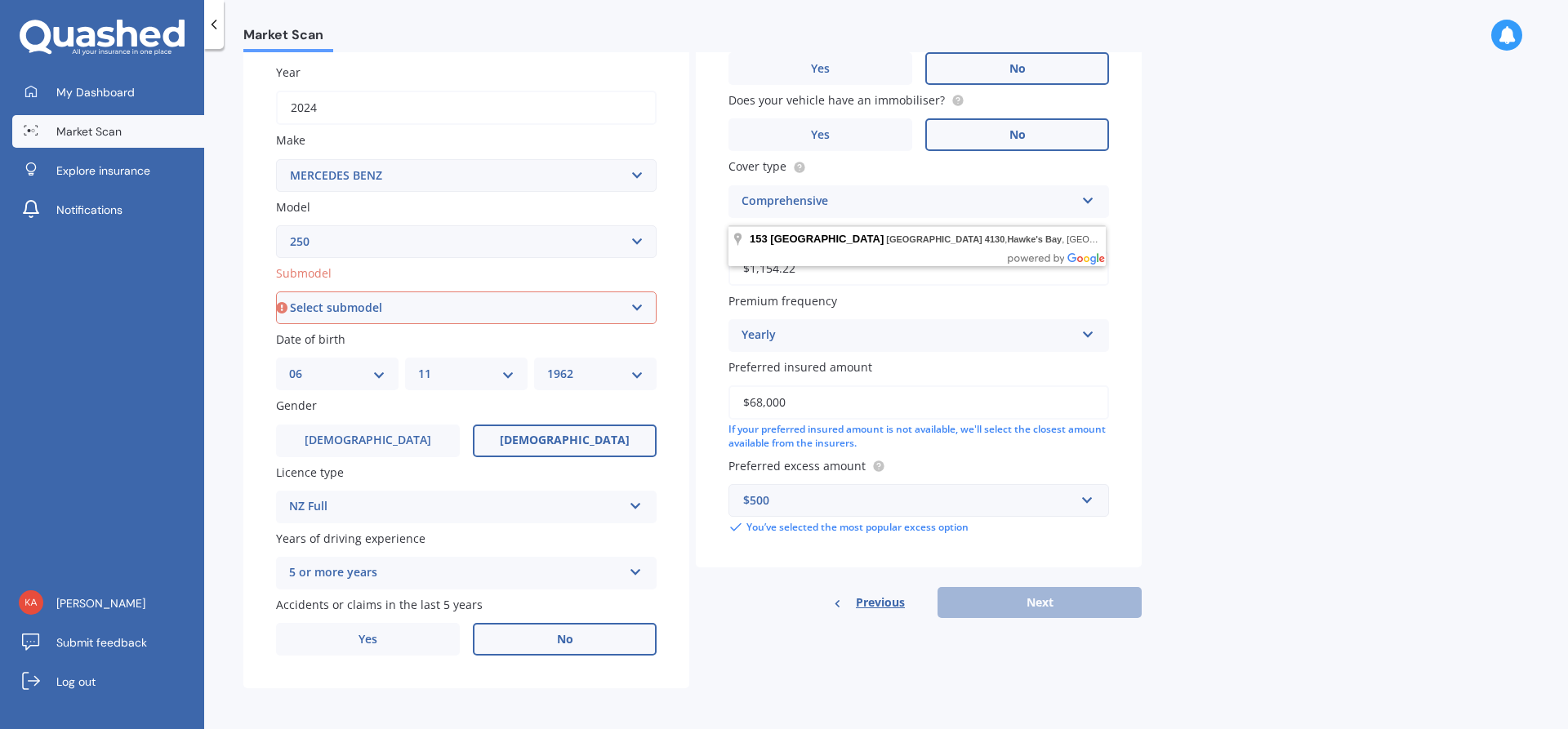
scroll to position [232, 0]
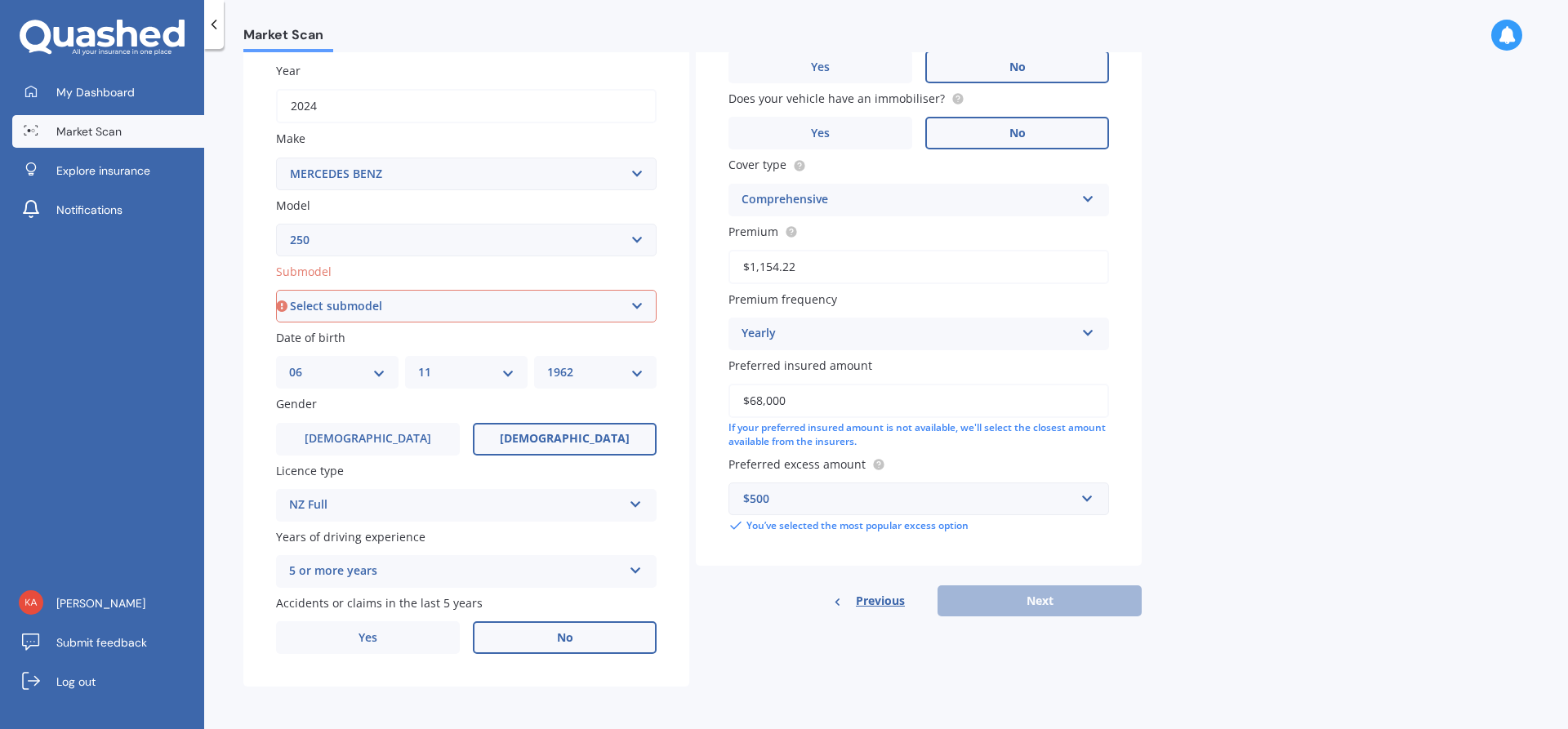
click at [1026, 604] on div "Previous Next" at bounding box center [919, 601] width 446 height 31
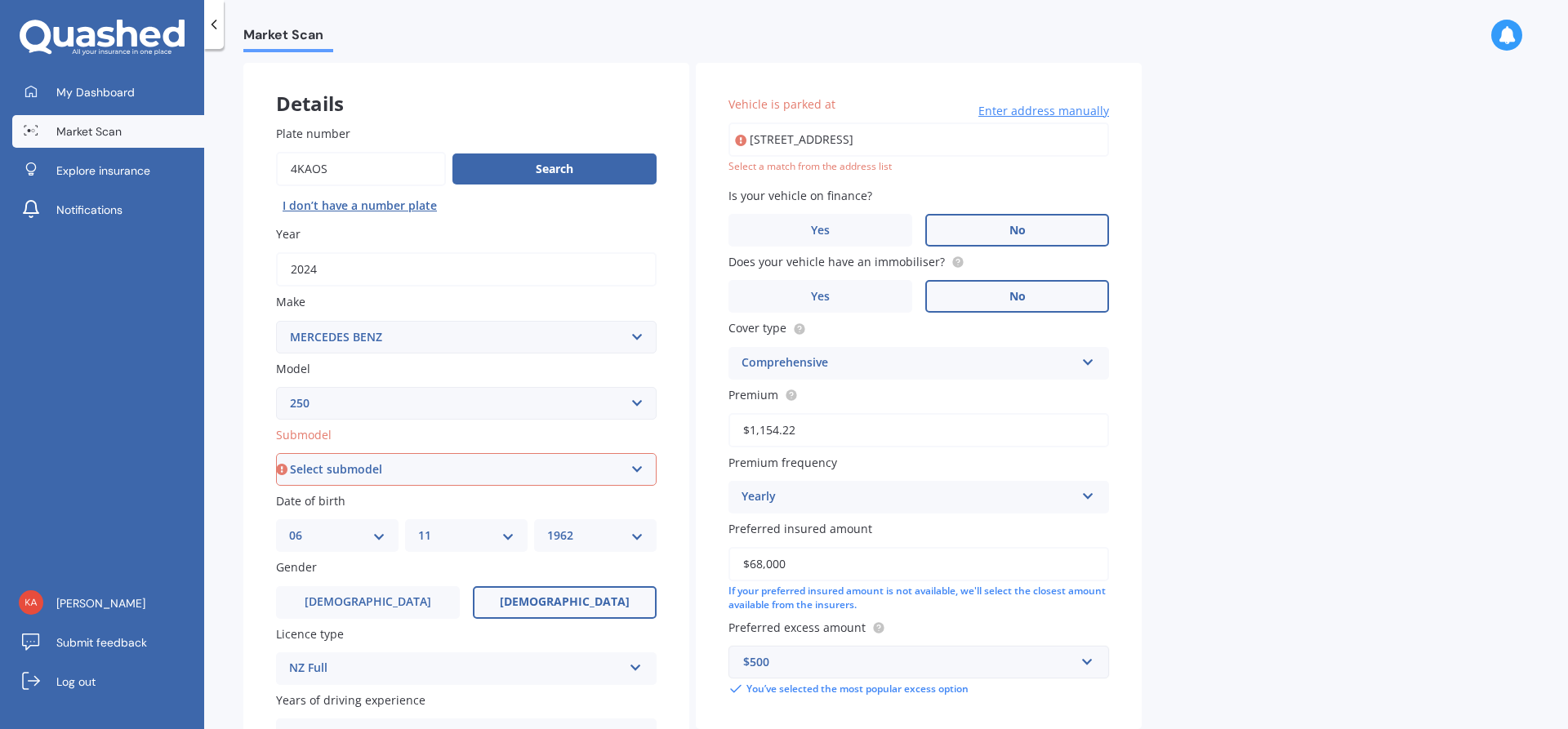
scroll to position [0, 0]
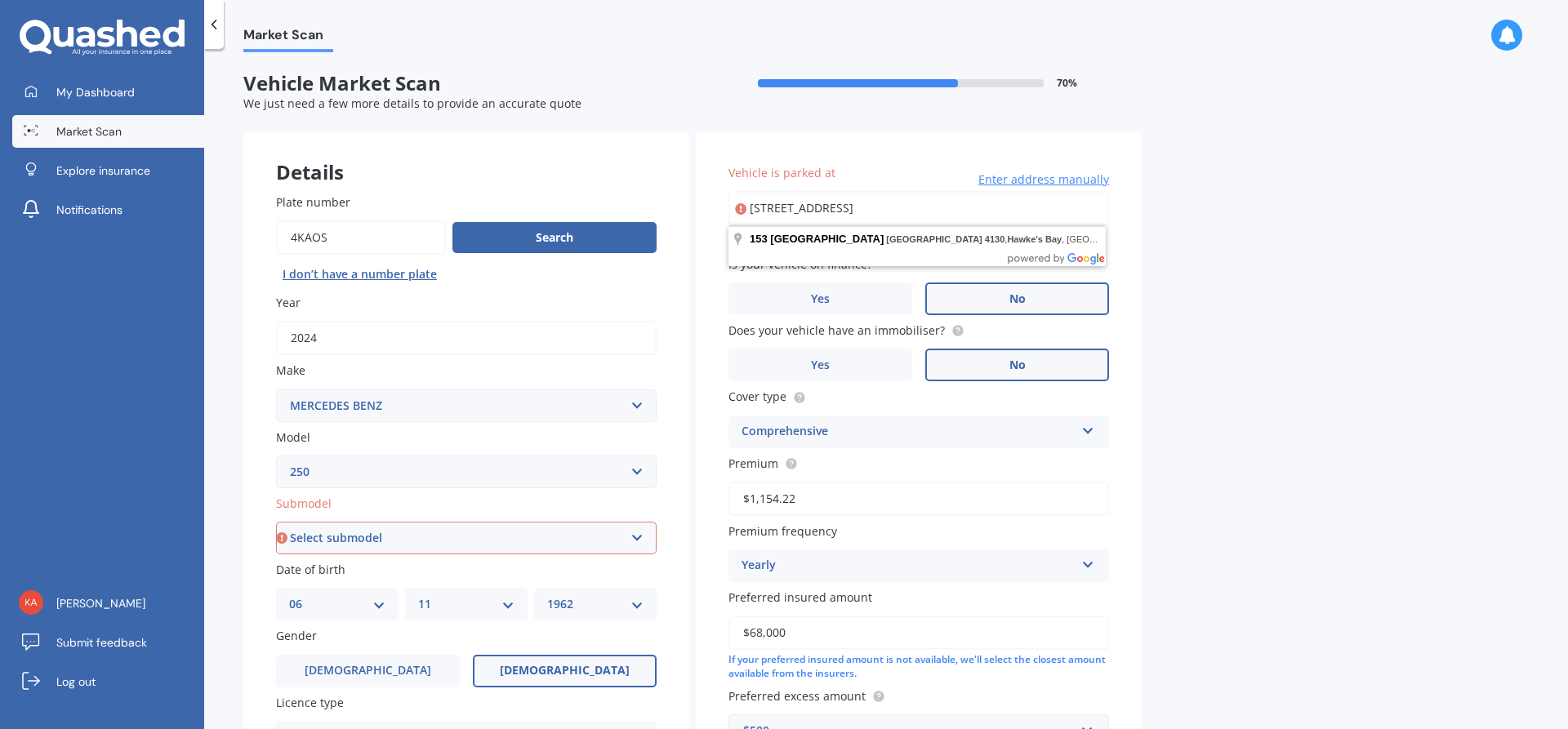
drag, startPoint x: 1050, startPoint y: 212, endPoint x: 716, endPoint y: 204, distance: 334.1
click at [716, 204] on div "Vehicle is parked at [STREET_ADDRESS] Enter address manually Select a match fro…" at bounding box center [919, 464] width 446 height 666
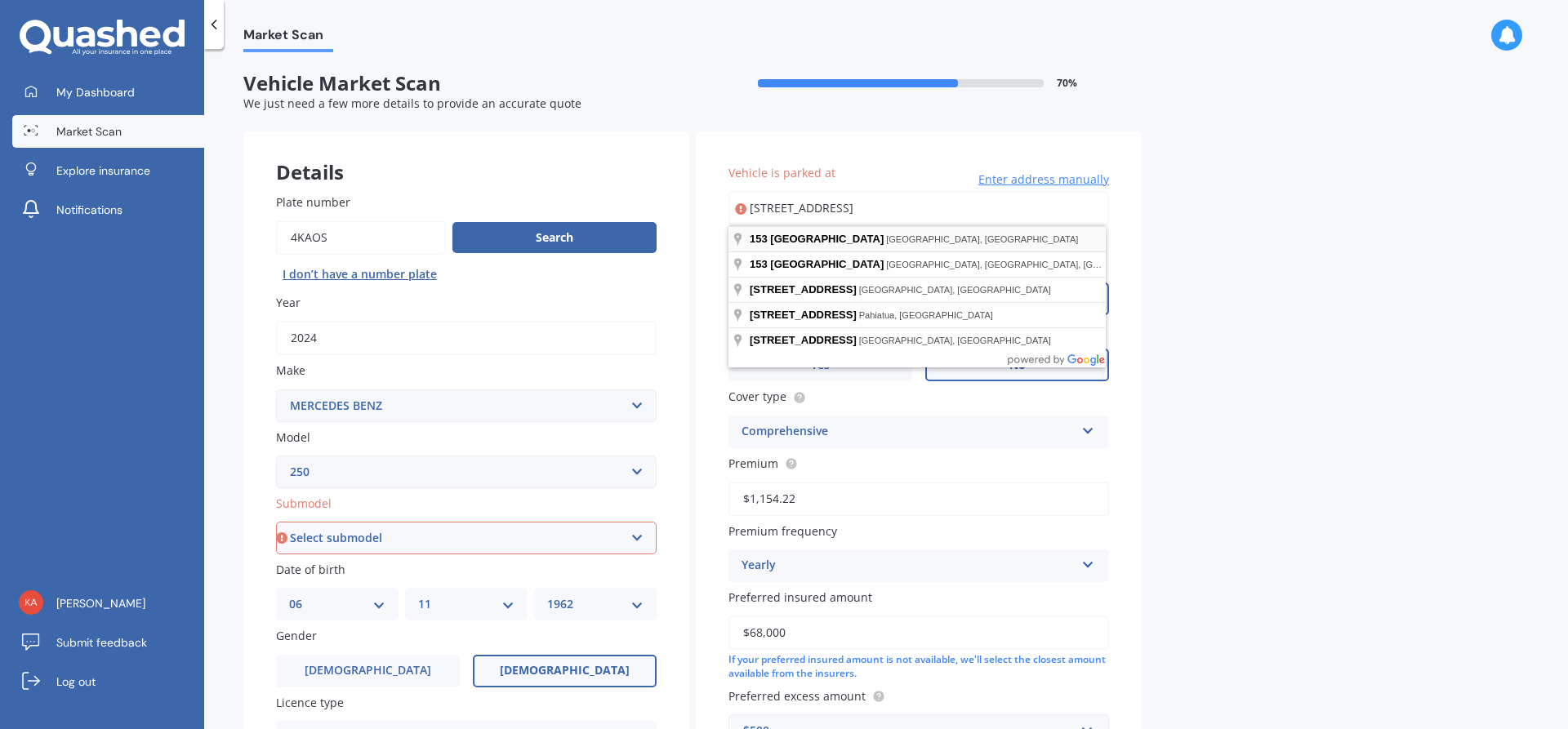
type input "[STREET_ADDRESS]"
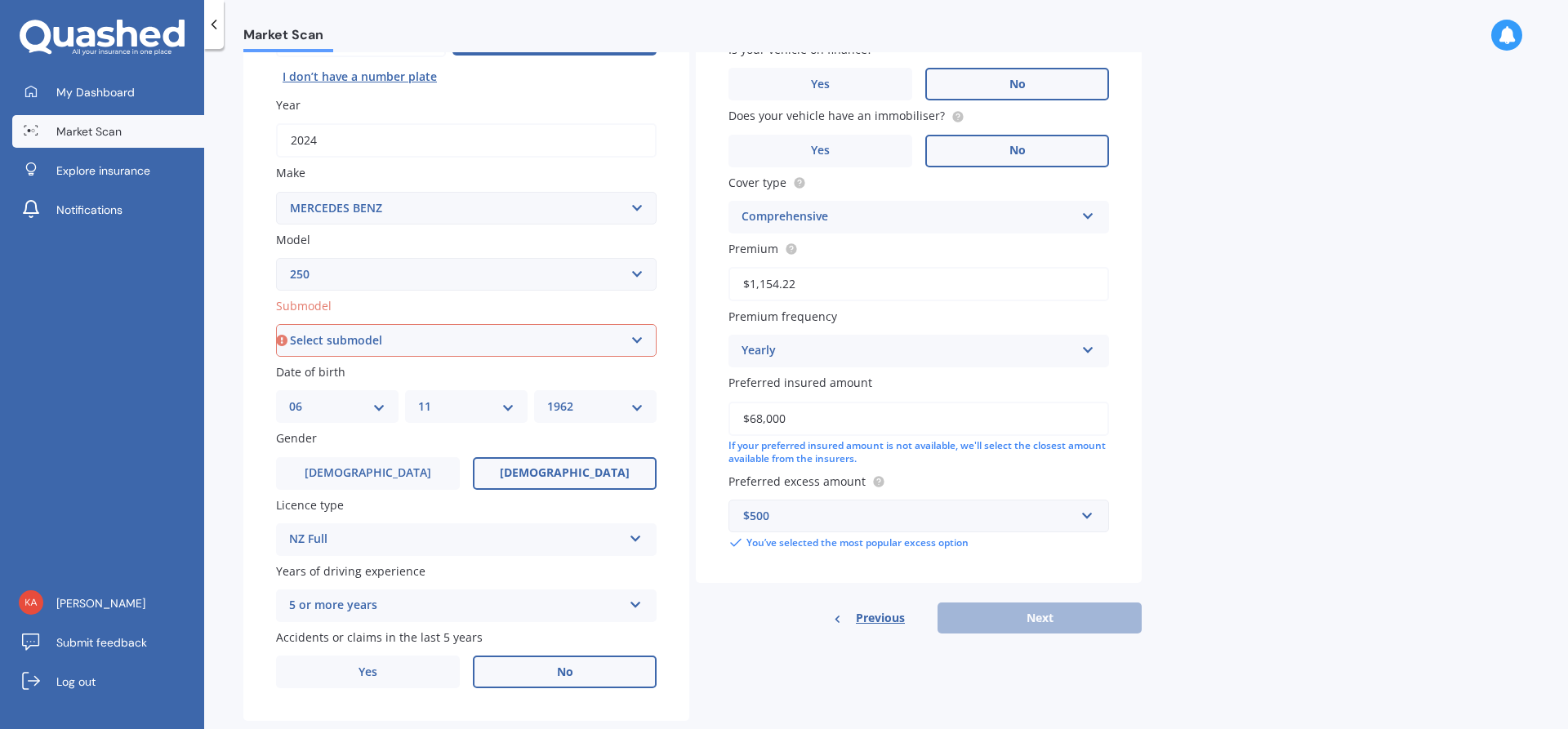
scroll to position [232, 0]
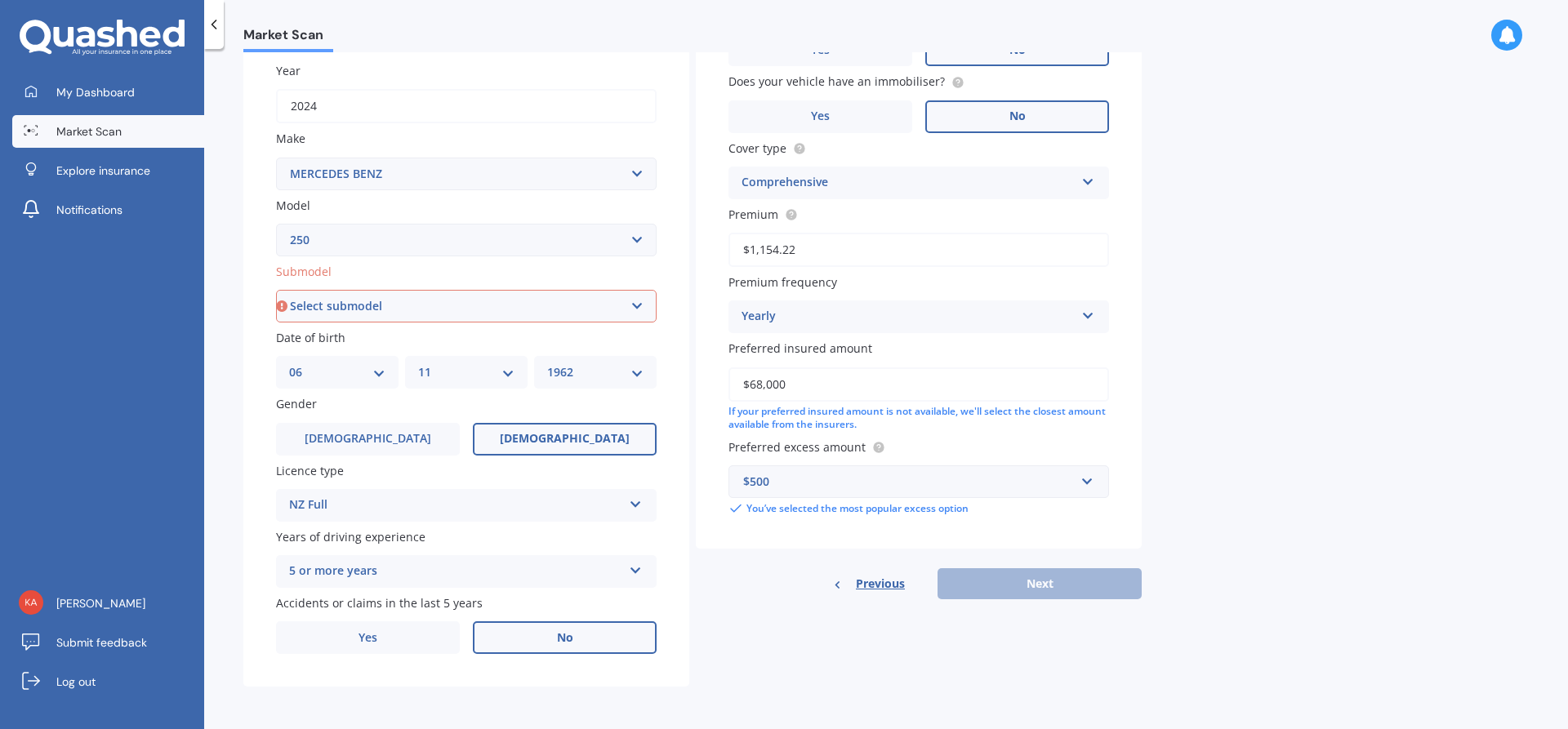
click at [1040, 583] on div "Previous Next" at bounding box center [919, 584] width 446 height 31
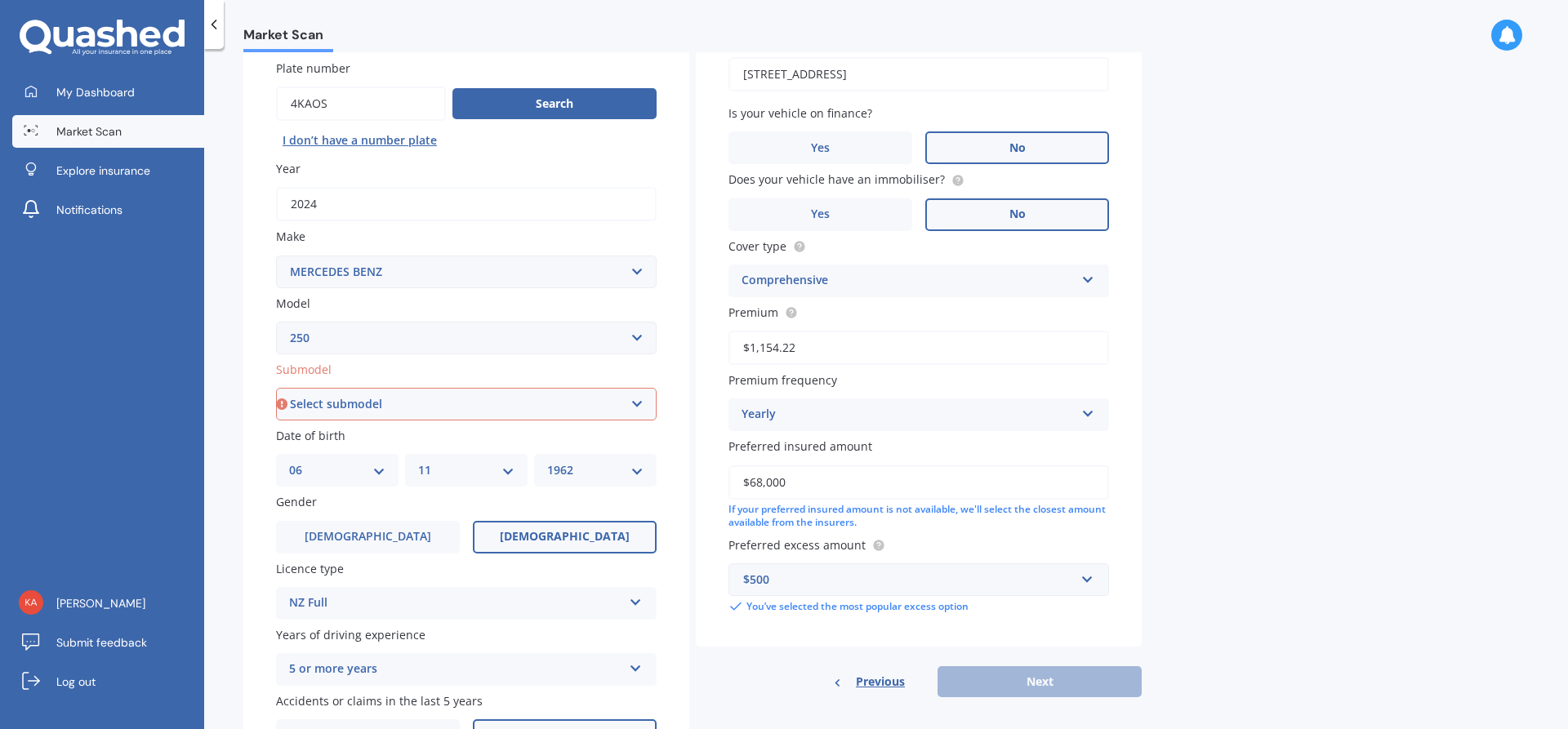
scroll to position [163, 0]
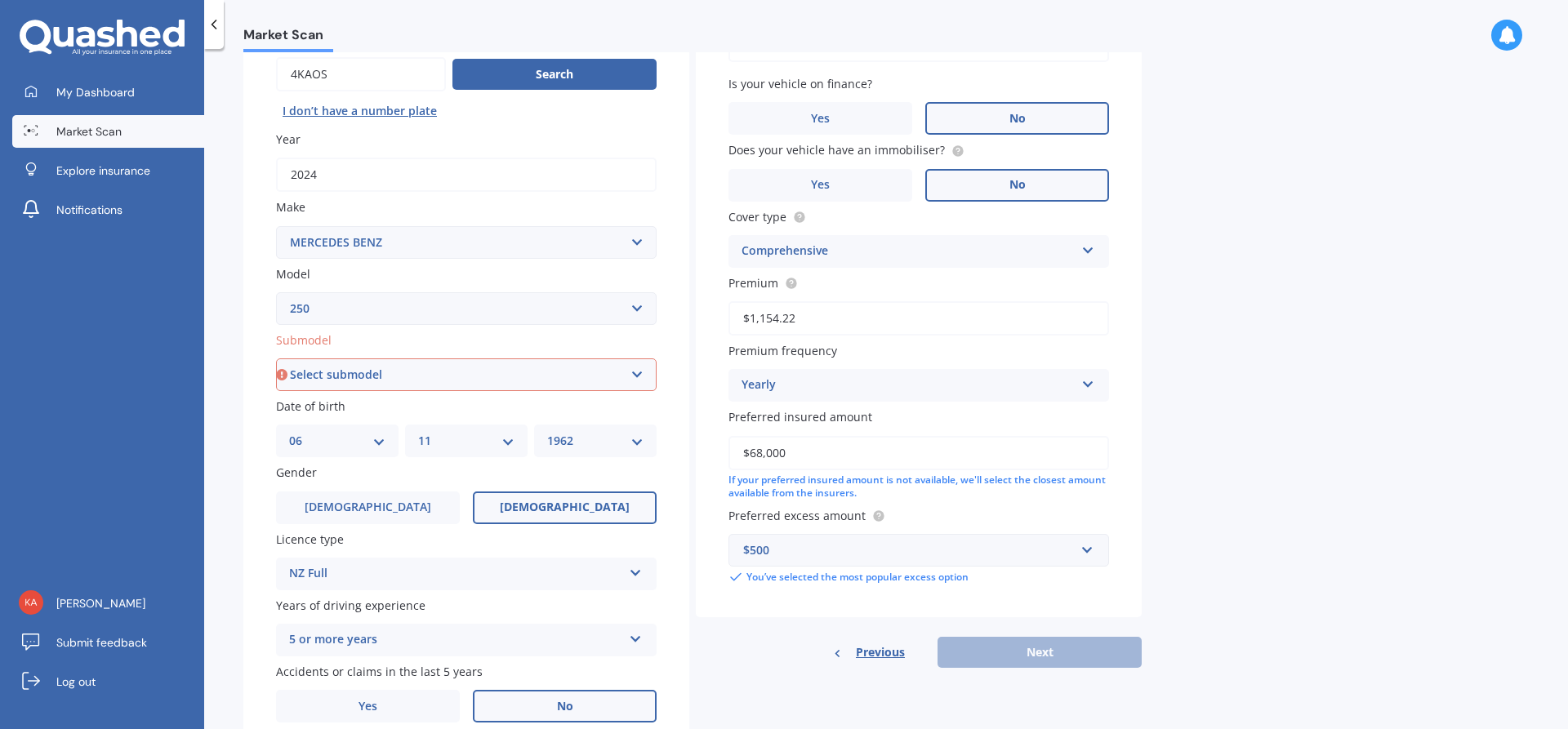
click at [642, 371] on select "Select submodel (All other) (All) C CE D S SE Convertible SE Coupe SE Sedan SL" at bounding box center [466, 374] width 381 height 32
click at [634, 306] on select "Select model 190 200 220 230 240 250 260 280 300 320 350 380 400 420 450 500 55…" at bounding box center [466, 308] width 381 height 32
click at [638, 372] on select "Select submodel (All other) (All) C CE D S SE Convertible SE Coupe SE Sedan SL" at bounding box center [466, 374] width 381 height 32
select select "(ALL OTHER)"
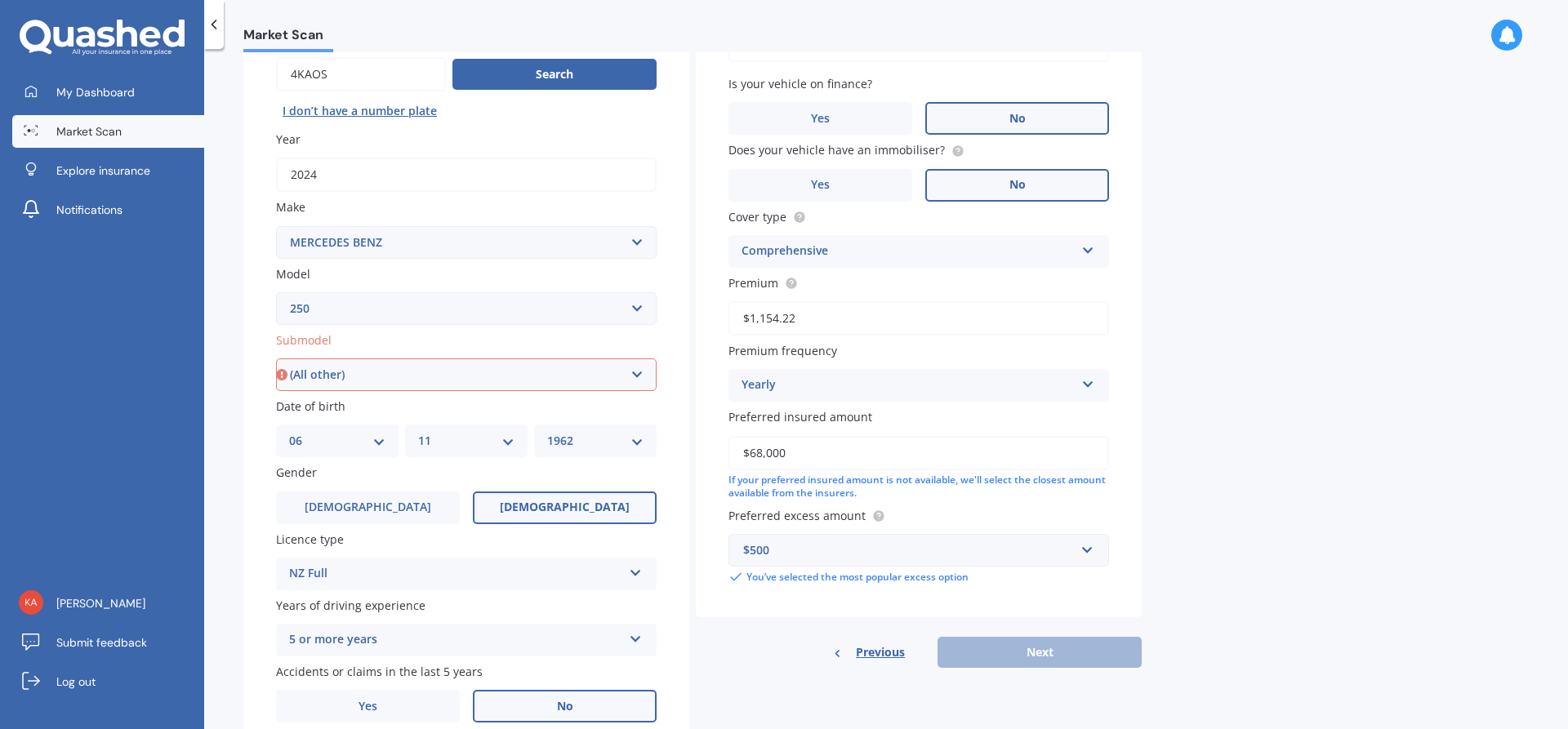
click at [276, 358] on select "Select submodel (All other) (All) C CE D S SE Convertible SE Coupe SE Sedan SL" at bounding box center [466, 374] width 381 height 32
click at [1033, 647] on button "Next" at bounding box center [1040, 652] width 204 height 31
select select "06"
select select "11"
select select "1962"
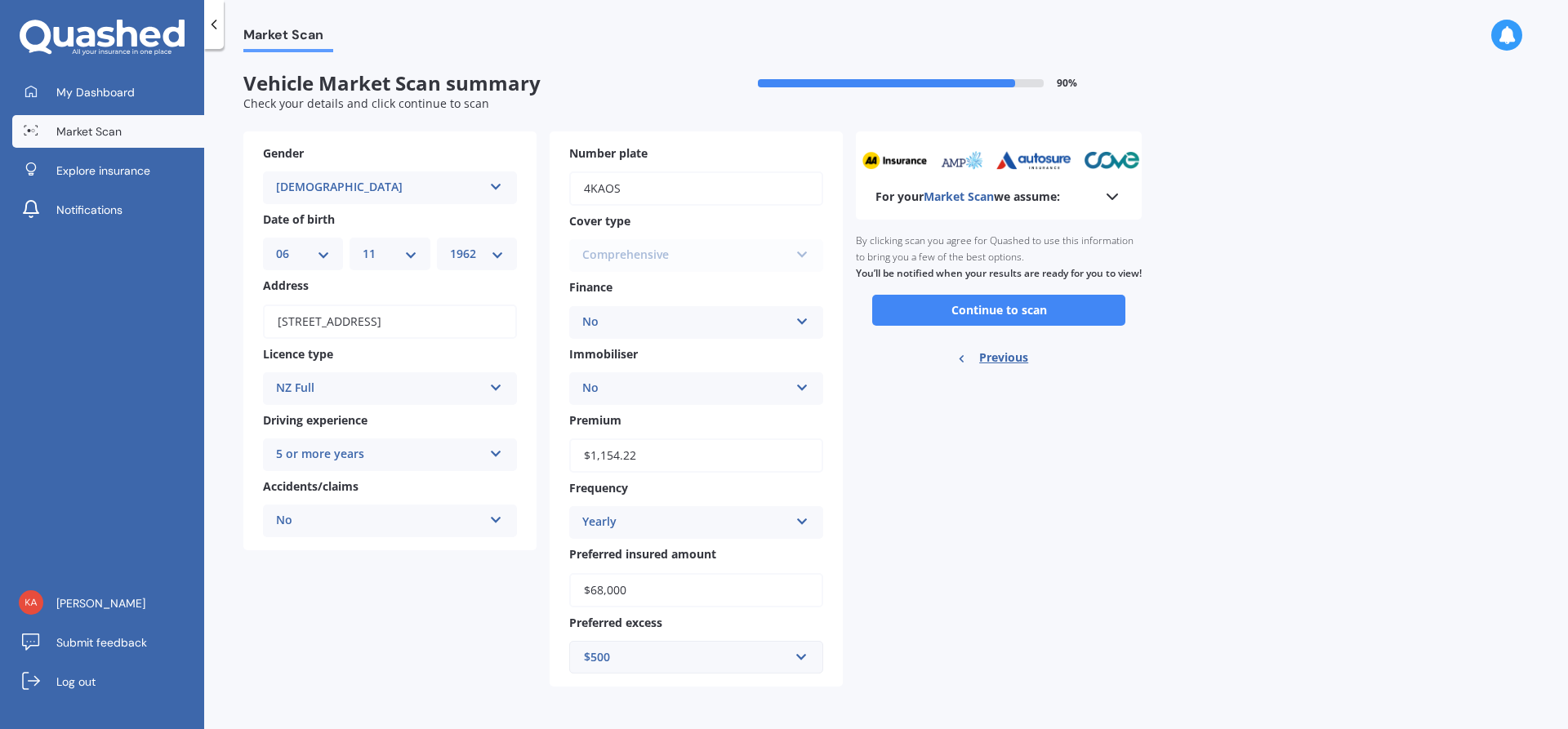
scroll to position [0, 0]
